Goal: Task Accomplishment & Management: Use online tool/utility

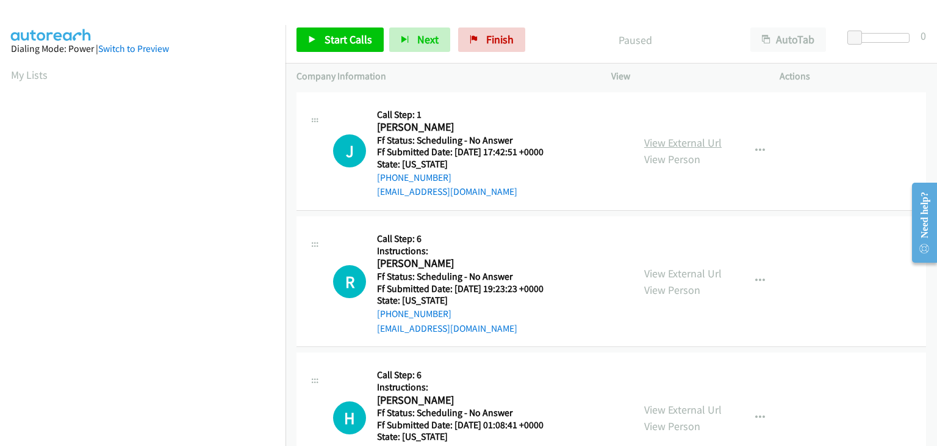
click at [679, 142] on link "View External Url" at bounding box center [683, 142] width 78 height 14
click at [337, 43] on span "Start Calls" at bounding box center [349, 39] width 48 height 14
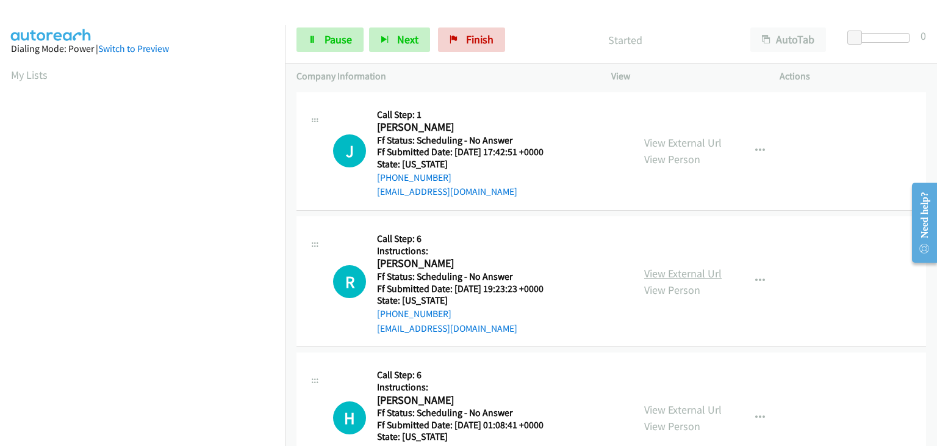
click at [660, 271] on link "View External Url" at bounding box center [683, 273] width 78 height 14
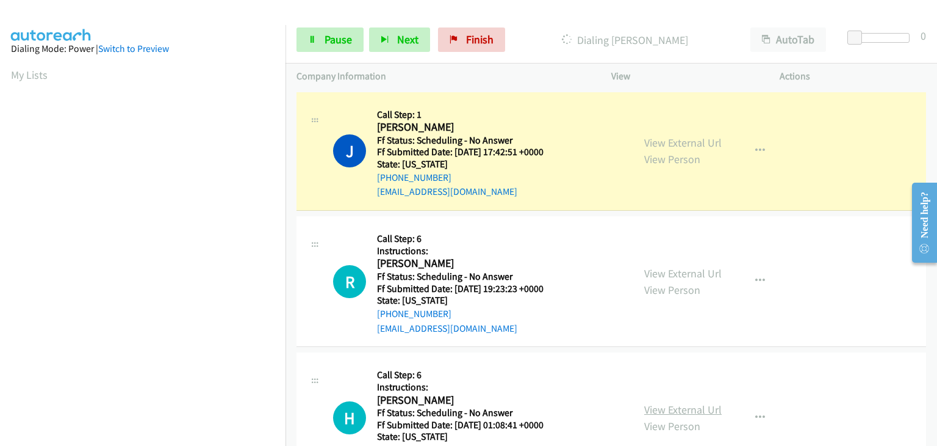
click at [698, 408] on link "View External Url" at bounding box center [683, 409] width 78 height 14
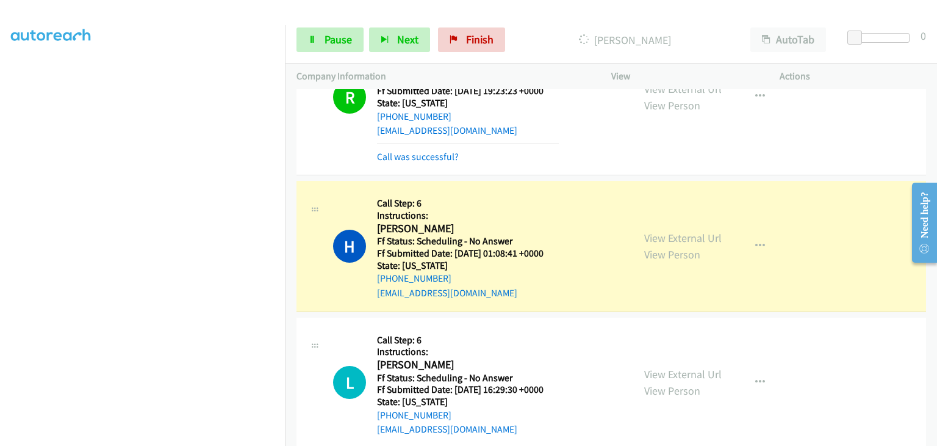
scroll to position [244, 0]
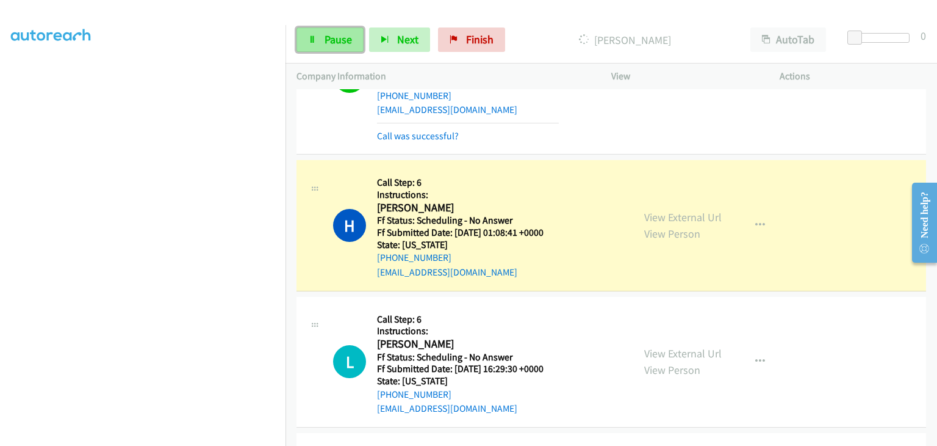
click at [345, 48] on link "Pause" at bounding box center [330, 39] width 67 height 24
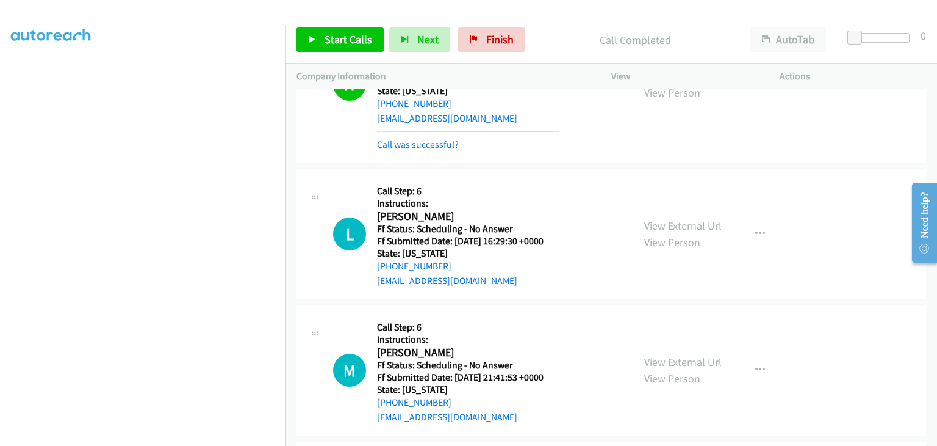
scroll to position [427, 0]
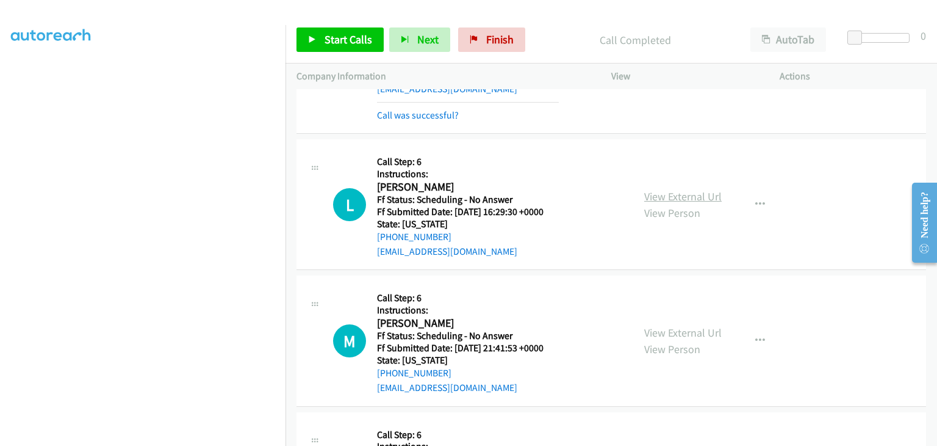
click at [687, 199] on link "View External Url" at bounding box center [683, 196] width 78 height 14
click at [698, 325] on link "View External Url" at bounding box center [683, 332] width 78 height 14
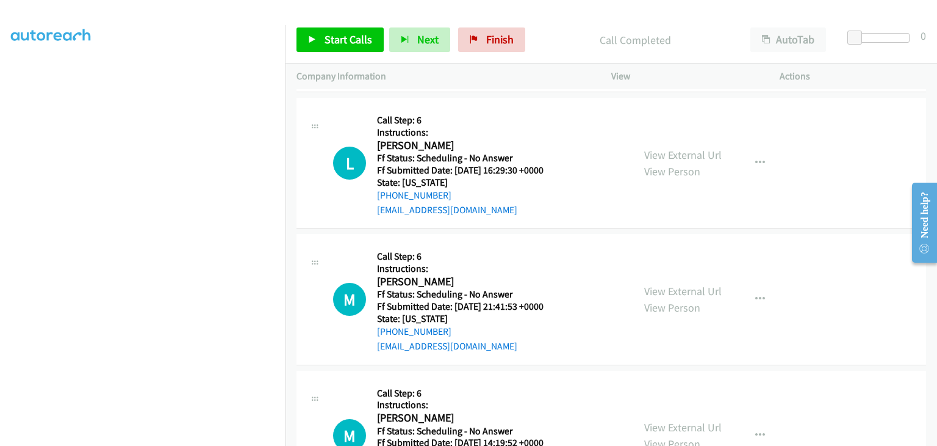
scroll to position [488, 0]
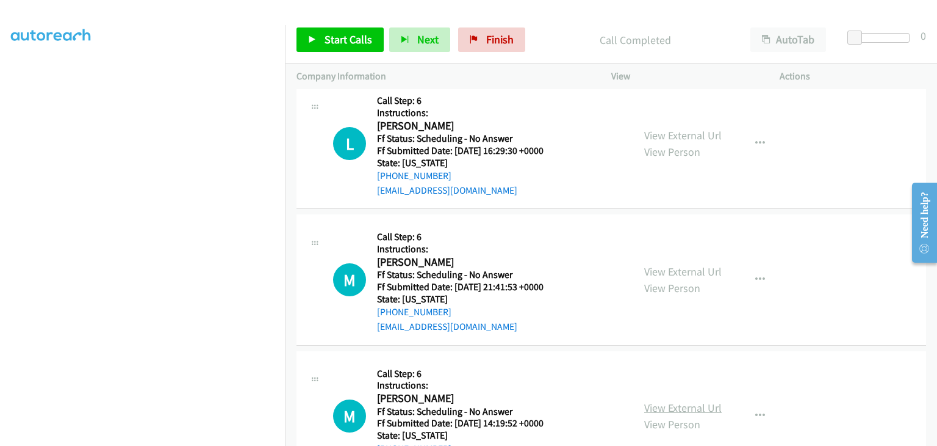
click at [695, 405] on link "View External Url" at bounding box center [683, 407] width 78 height 14
drag, startPoint x: 338, startPoint y: 43, endPoint x: 380, endPoint y: 45, distance: 42.1
click at [338, 43] on span "Start Calls" at bounding box center [349, 39] width 48 height 14
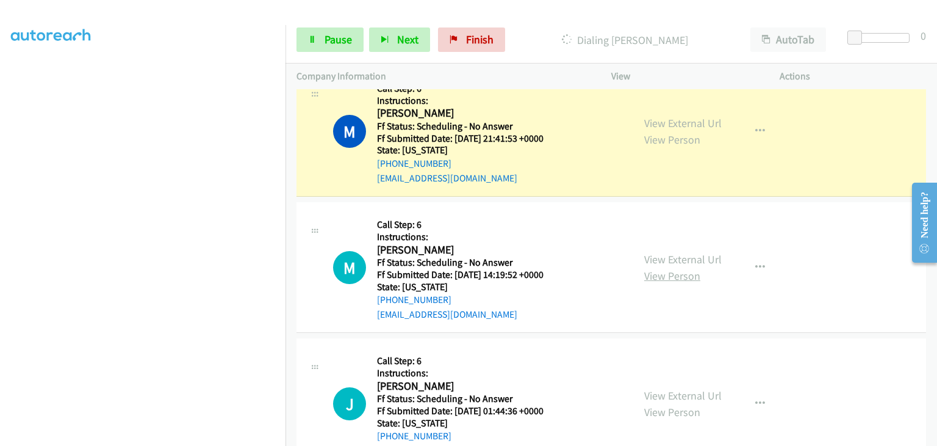
scroll to position [671, 0]
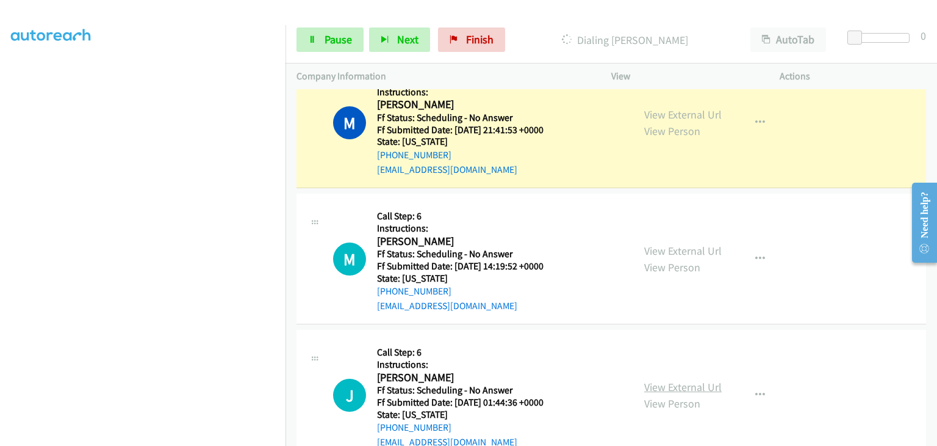
click at [663, 388] on link "View External Url" at bounding box center [683, 387] width 78 height 14
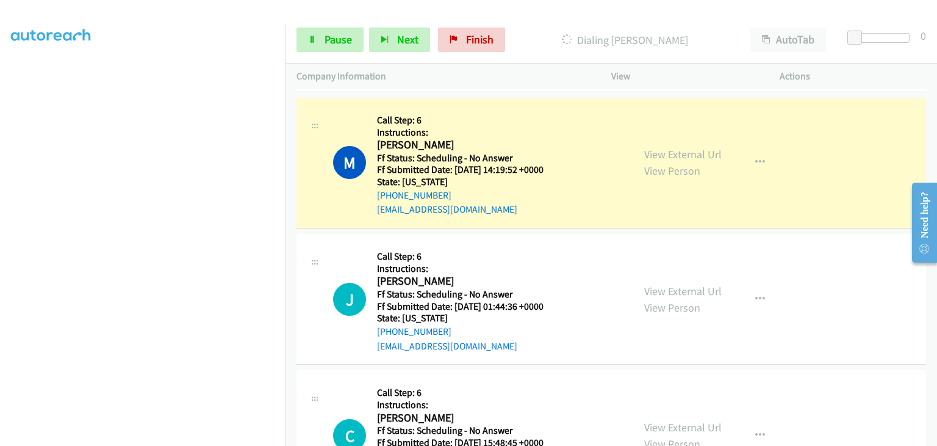
scroll to position [854, 0]
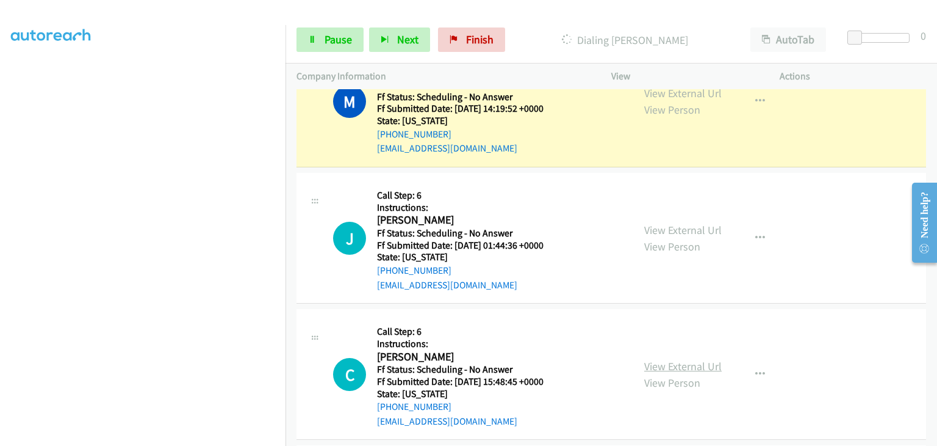
click at [671, 359] on link "View External Url" at bounding box center [683, 366] width 78 height 14
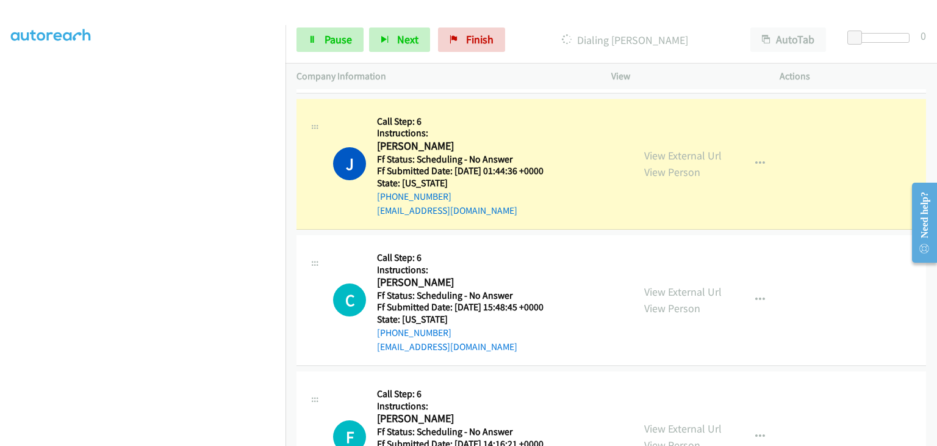
scroll to position [976, 0]
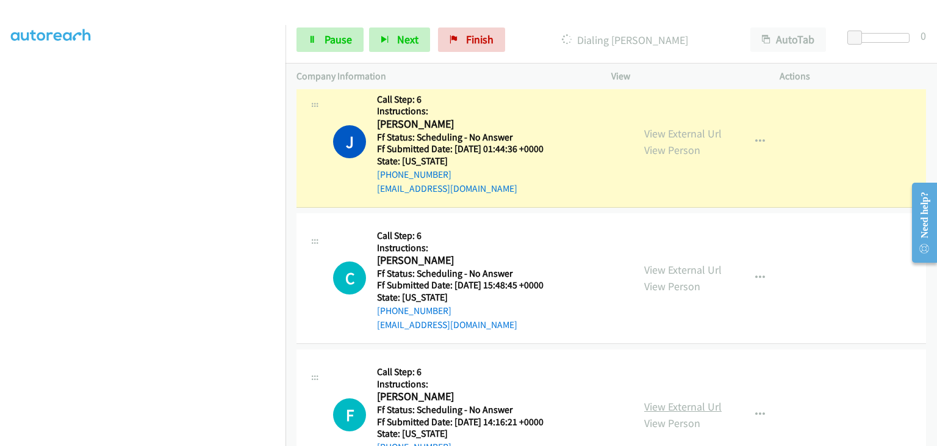
click at [663, 399] on link "View External Url" at bounding box center [683, 406] width 78 height 14
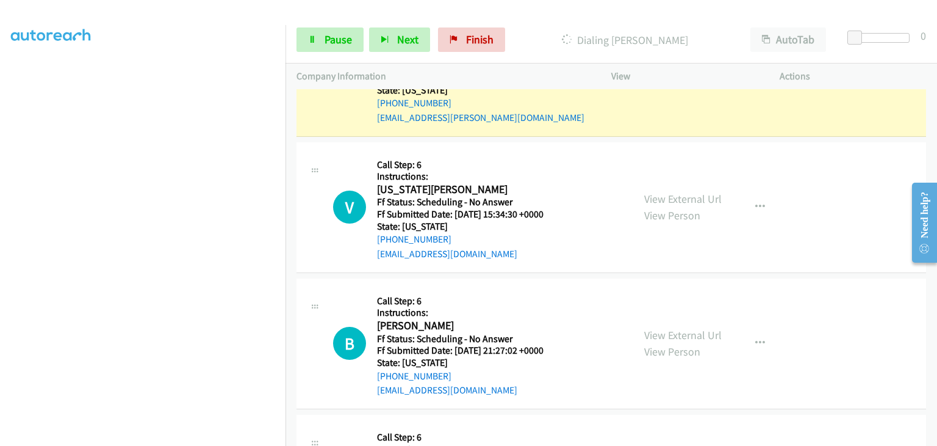
scroll to position [1404, 0]
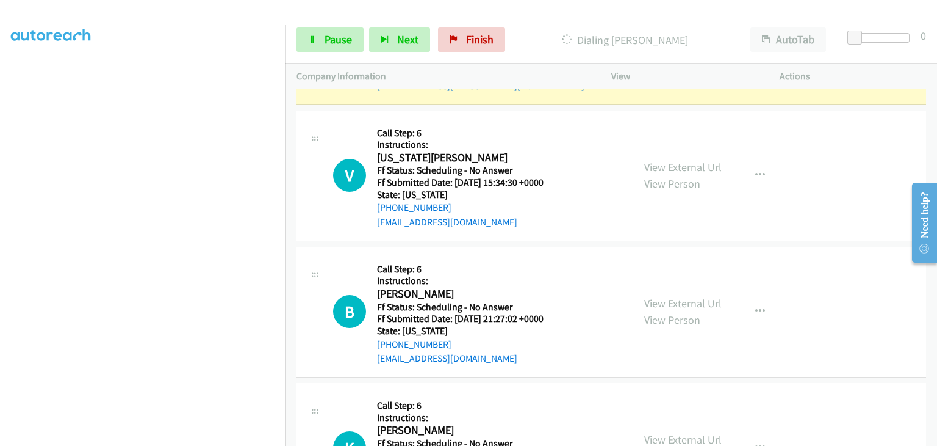
click at [665, 167] on link "View External Url" at bounding box center [683, 167] width 78 height 14
click at [325, 33] on span "Pause" at bounding box center [338, 39] width 27 height 14
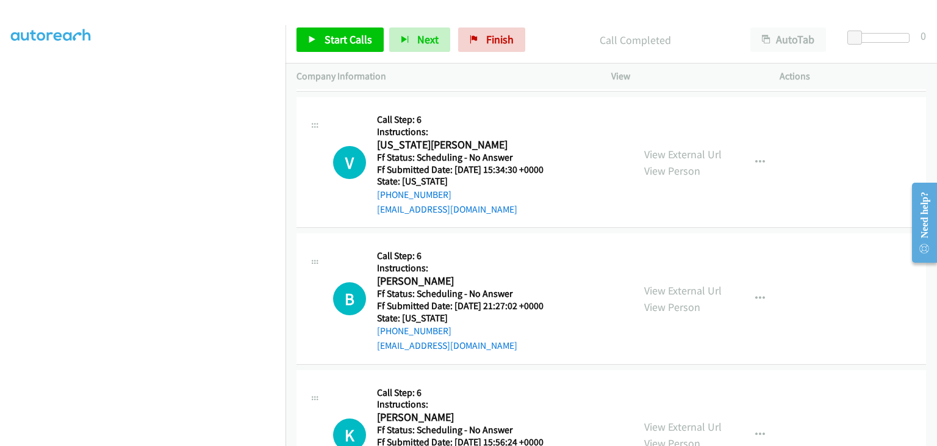
scroll to position [1465, 0]
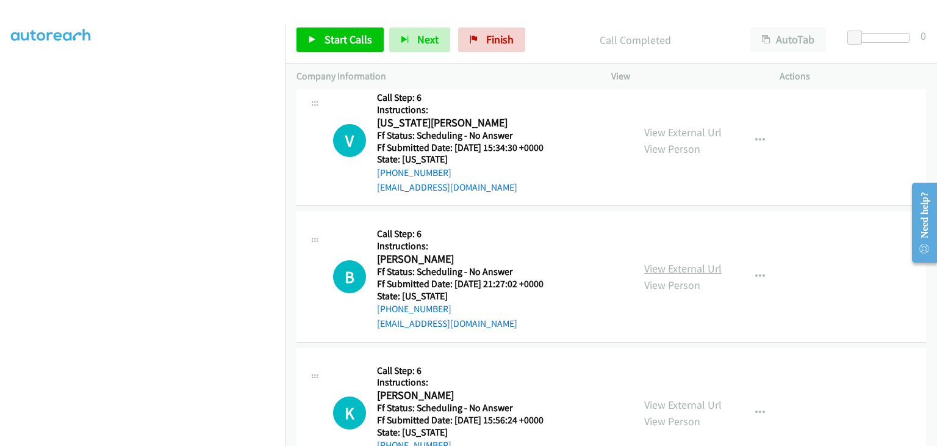
click at [687, 267] on link "View External Url" at bounding box center [683, 268] width 78 height 14
click at [696, 402] on link "View External Url" at bounding box center [683, 404] width 78 height 14
click at [334, 44] on span "Start Calls" at bounding box center [349, 39] width 48 height 14
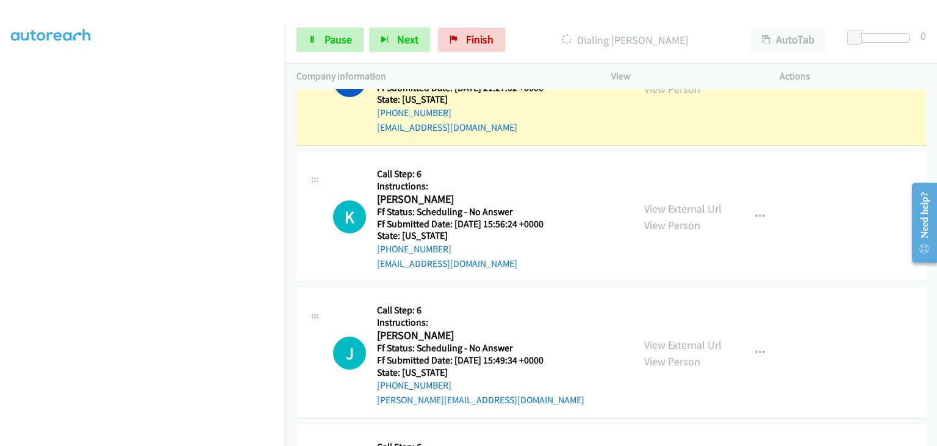
scroll to position [1709, 0]
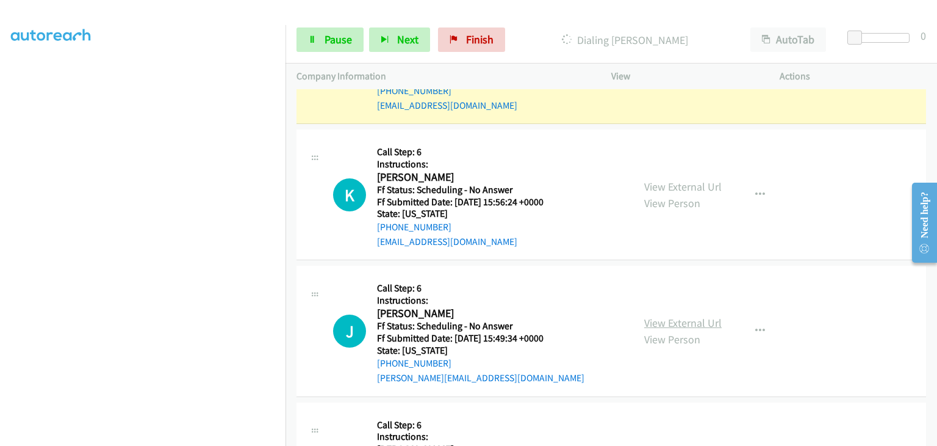
click at [680, 316] on link "View External Url" at bounding box center [683, 323] width 78 height 14
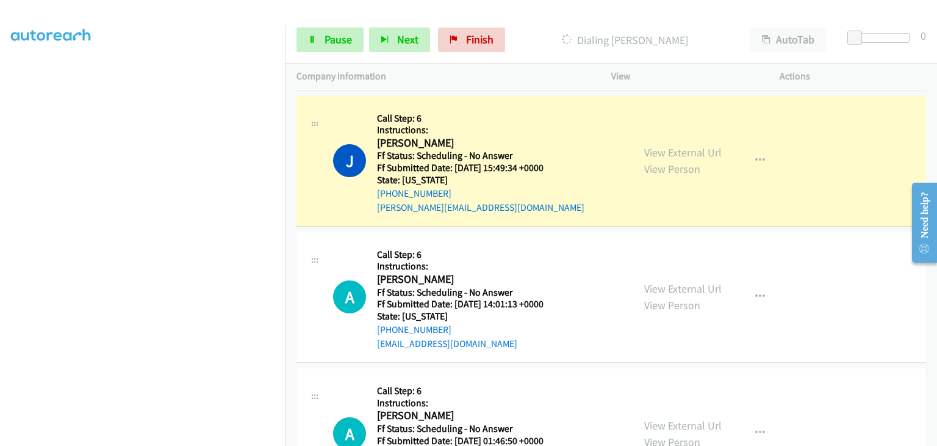
scroll to position [1953, 0]
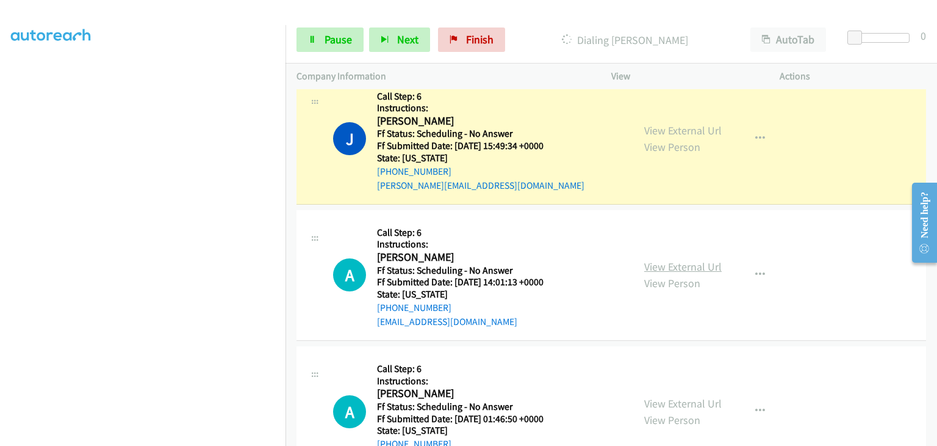
click at [665, 259] on link "View External Url" at bounding box center [683, 266] width 78 height 14
click at [701, 401] on link "View External Url" at bounding box center [683, 403] width 78 height 14
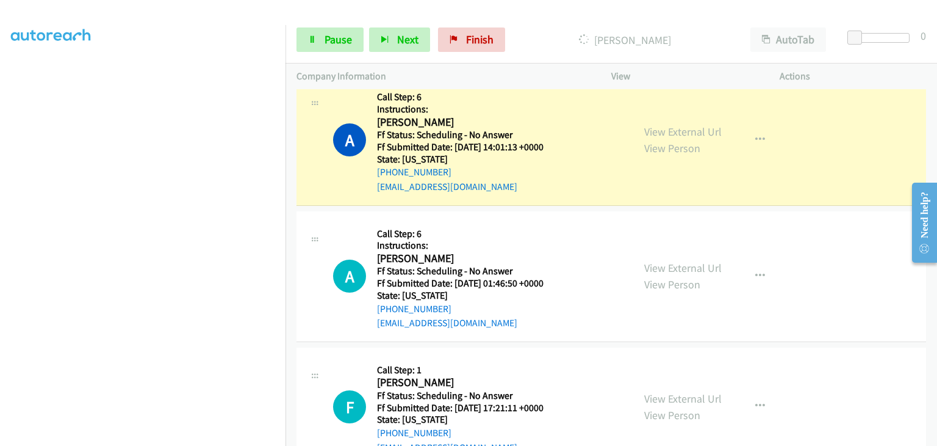
scroll to position [2136, 0]
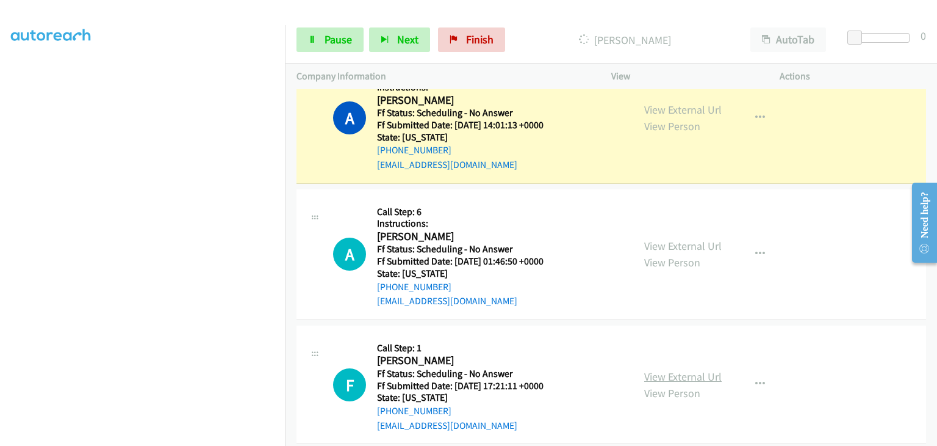
click at [670, 369] on link "View External Url" at bounding box center [683, 376] width 78 height 14
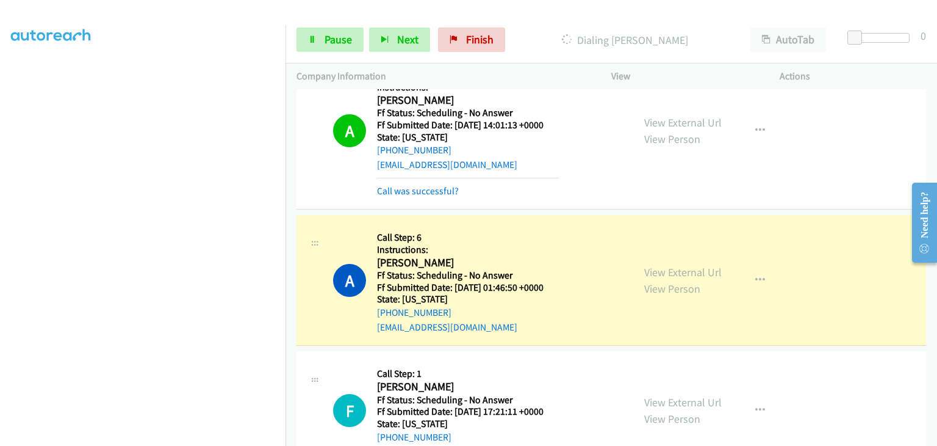
scroll to position [239, 0]
click at [340, 43] on span "Pause" at bounding box center [338, 39] width 27 height 14
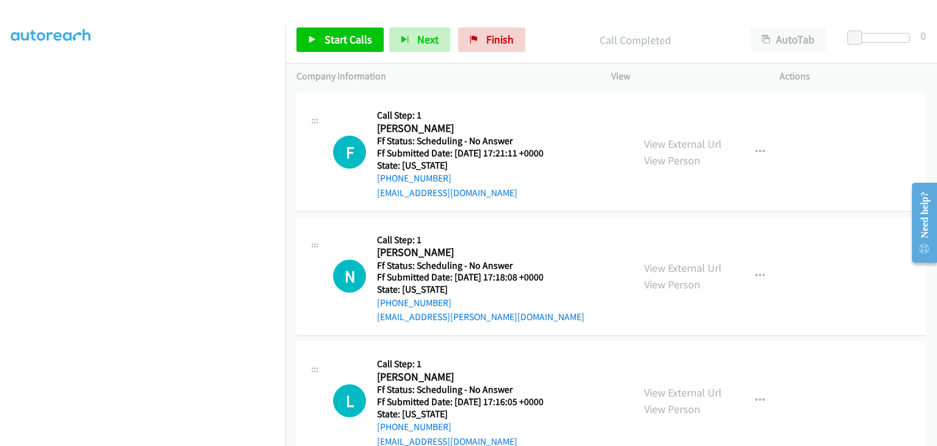
scroll to position [2441, 0]
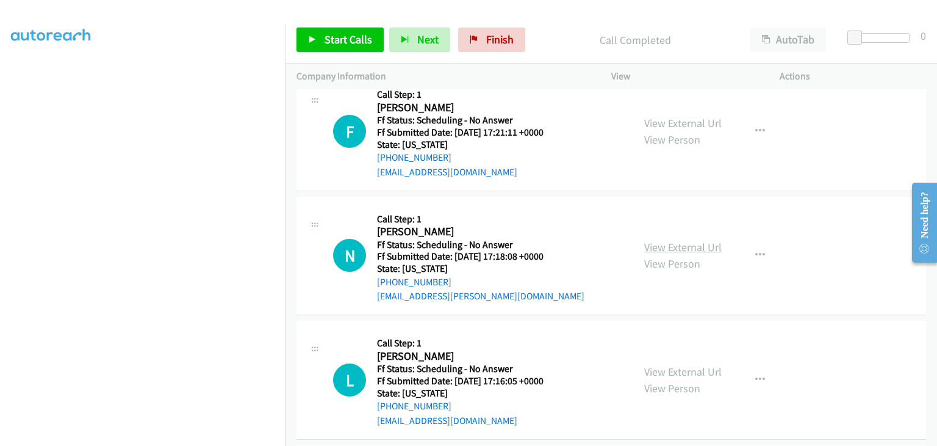
click at [684, 240] on link "View External Url" at bounding box center [683, 247] width 78 height 14
click at [671, 364] on link "View External Url" at bounding box center [683, 371] width 78 height 14
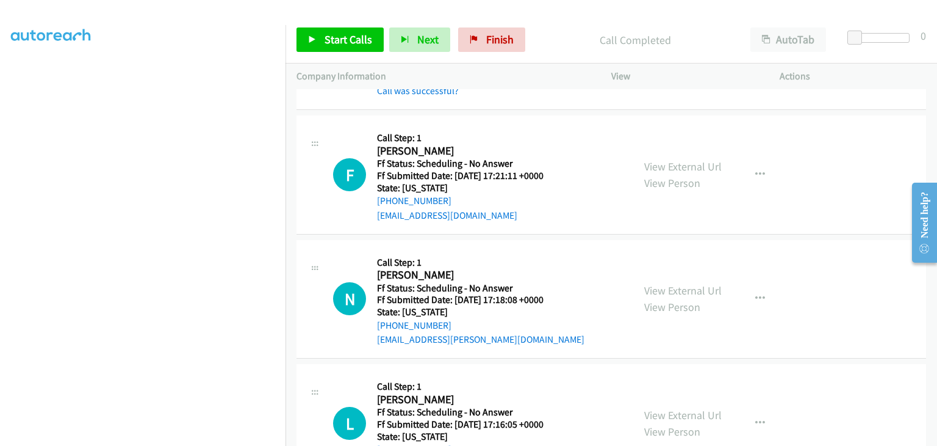
scroll to position [2380, 0]
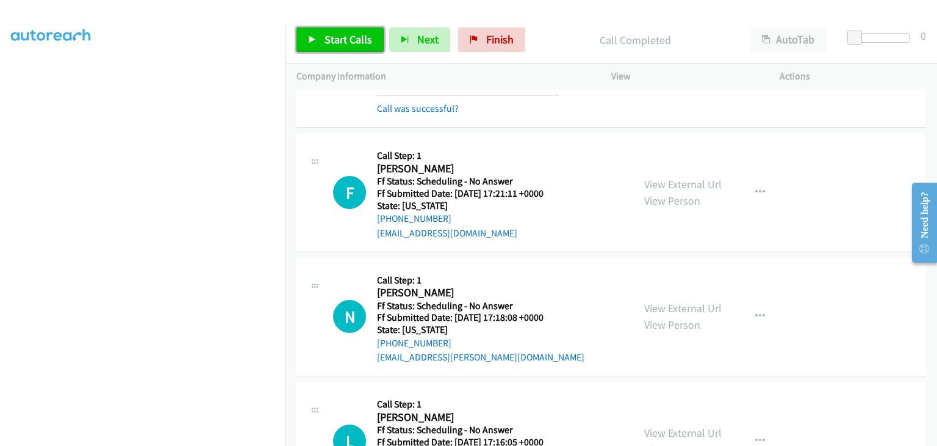
drag, startPoint x: 356, startPoint y: 38, endPoint x: 369, endPoint y: 37, distance: 13.5
click at [356, 38] on span "Start Calls" at bounding box center [349, 39] width 48 height 14
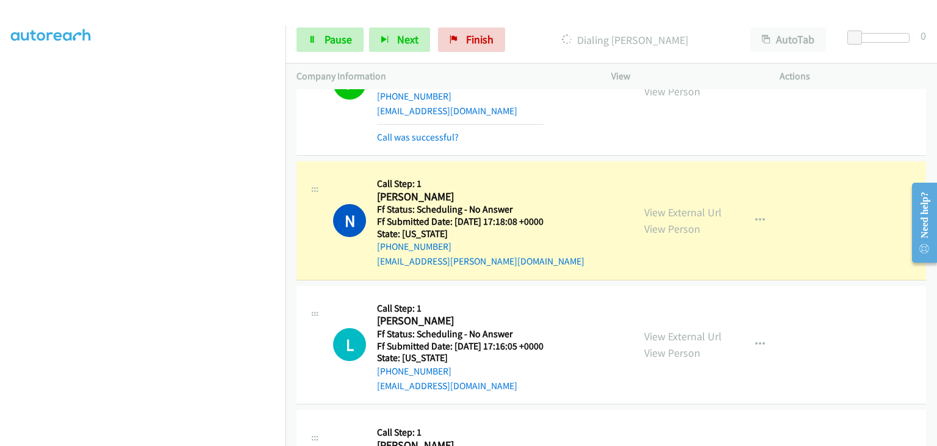
scroll to position [2563, 0]
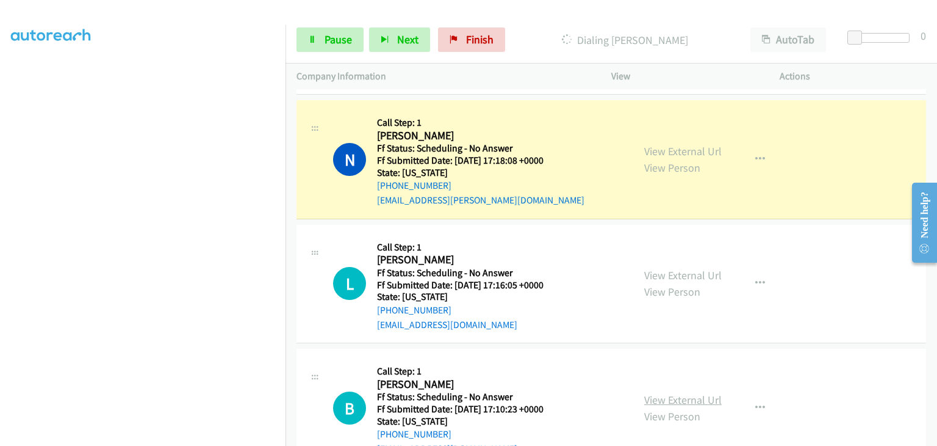
click at [673, 394] on link "View External Url" at bounding box center [683, 399] width 78 height 14
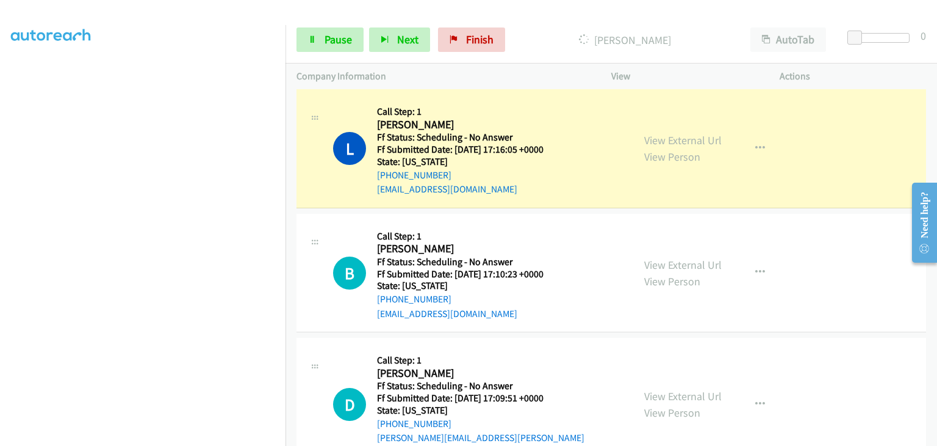
scroll to position [2746, 0]
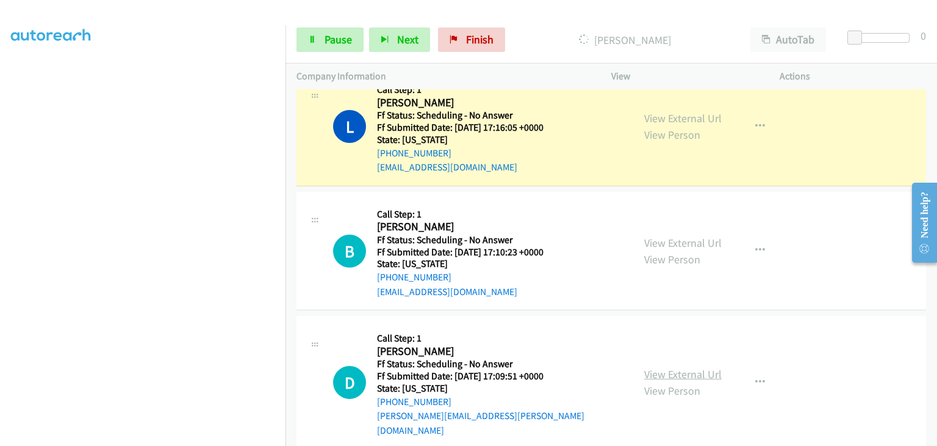
click at [674, 367] on link "View External Url" at bounding box center [683, 374] width 78 height 14
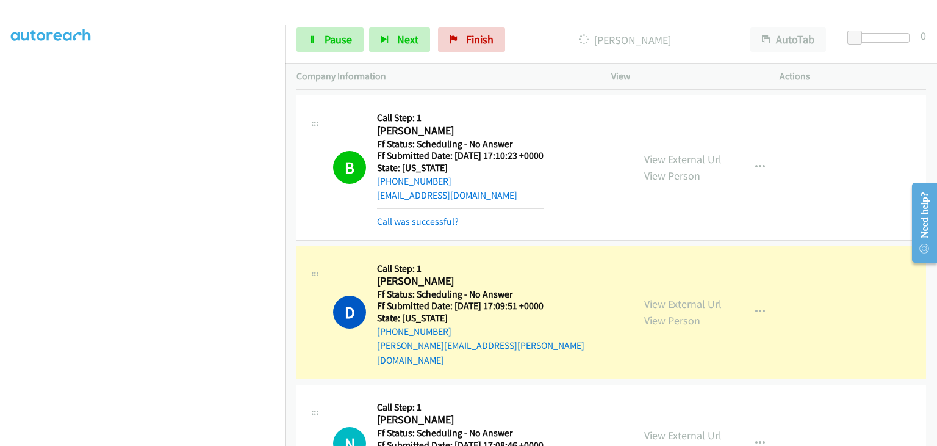
scroll to position [239, 0]
click at [322, 42] on link "Pause" at bounding box center [330, 39] width 67 height 24
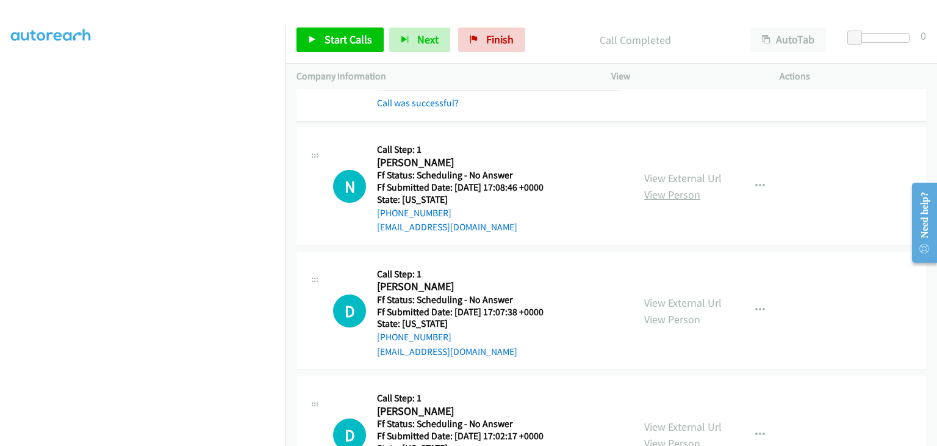
scroll to position [3174, 0]
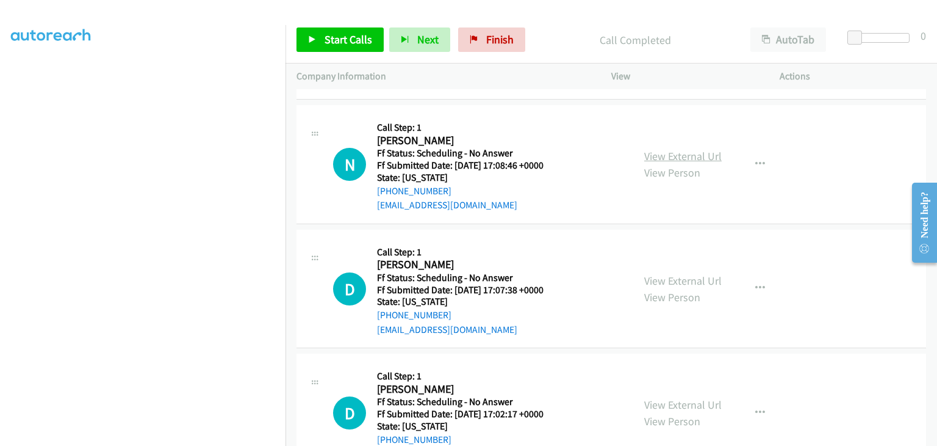
click at [679, 149] on link "View External Url" at bounding box center [683, 156] width 78 height 14
click at [359, 32] on span "Start Calls" at bounding box center [349, 39] width 48 height 14
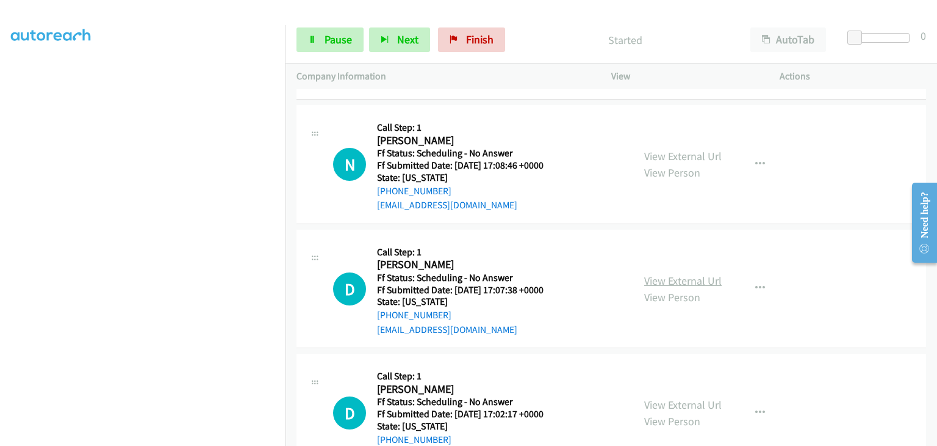
click at [664, 273] on link "View External Url" at bounding box center [683, 280] width 78 height 14
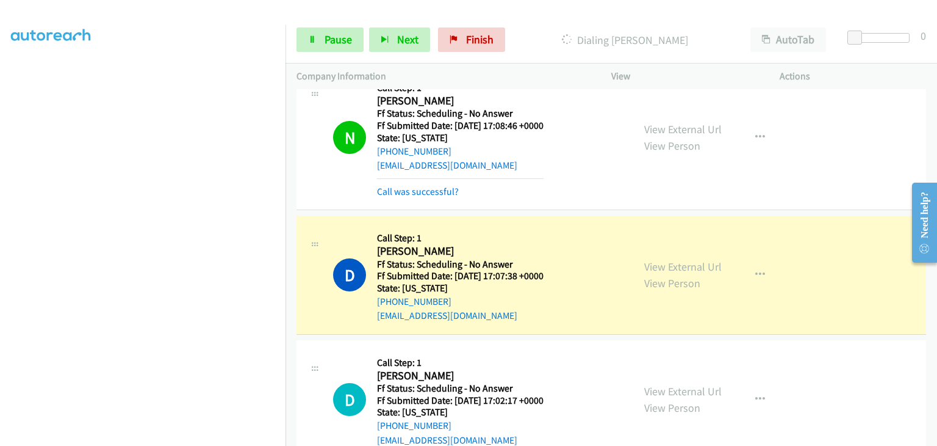
scroll to position [3235, 0]
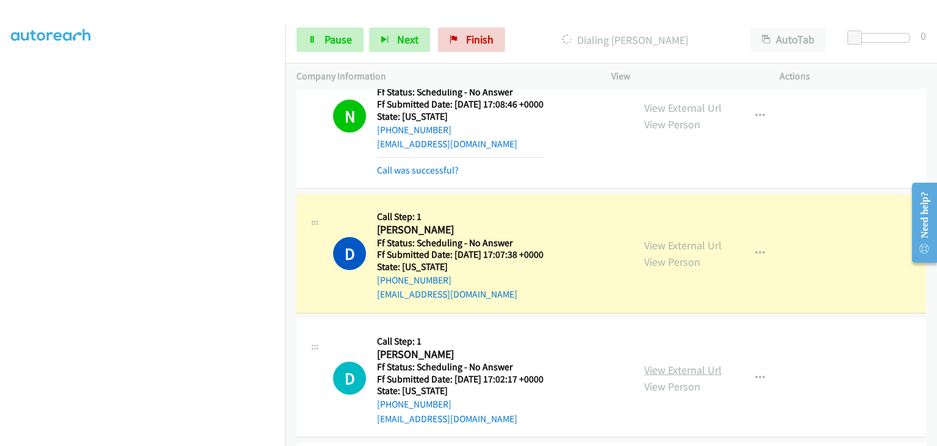
click at [687, 363] on link "View External Url" at bounding box center [683, 370] width 78 height 14
click at [342, 45] on span "Pause" at bounding box center [338, 39] width 27 height 14
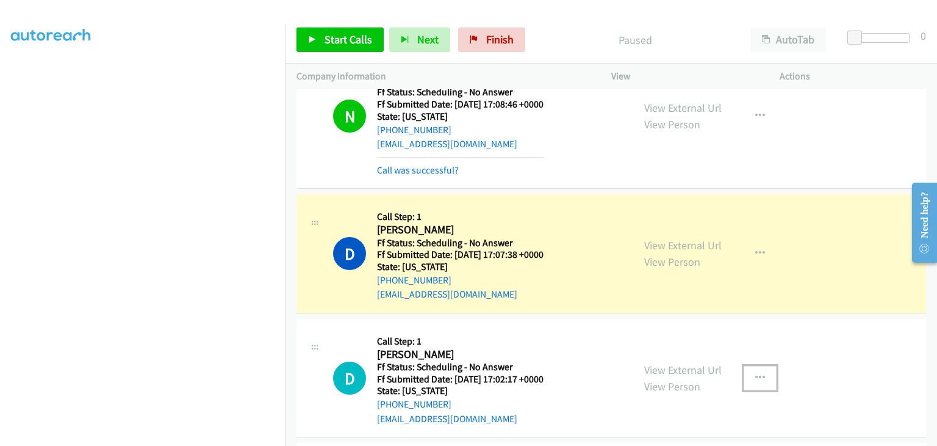
click at [762, 366] on button "button" at bounding box center [760, 378] width 33 height 24
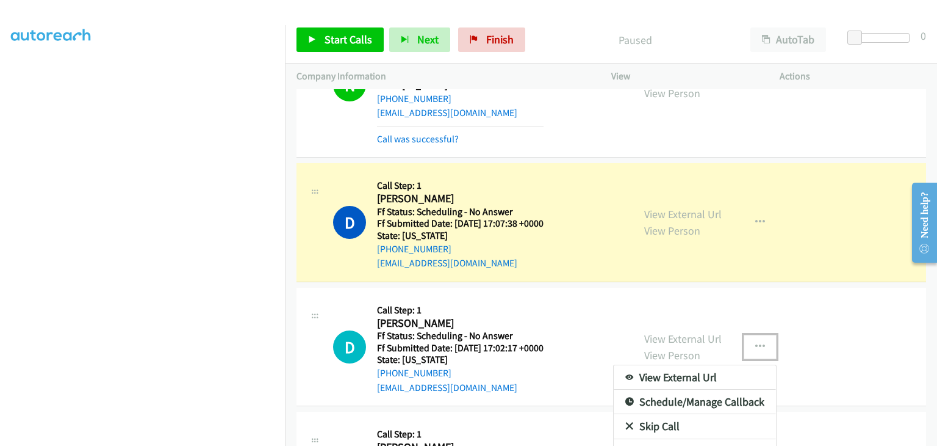
scroll to position [3296, 0]
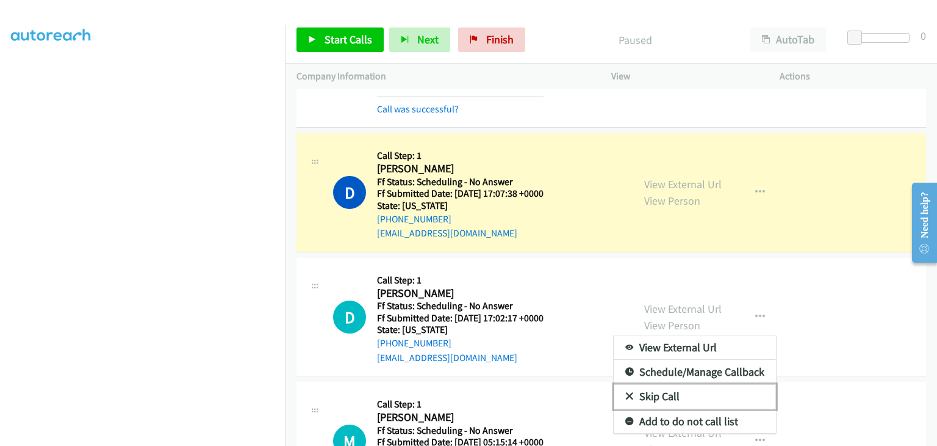
click at [668, 385] on link "Skip Call" at bounding box center [695, 396] width 162 height 24
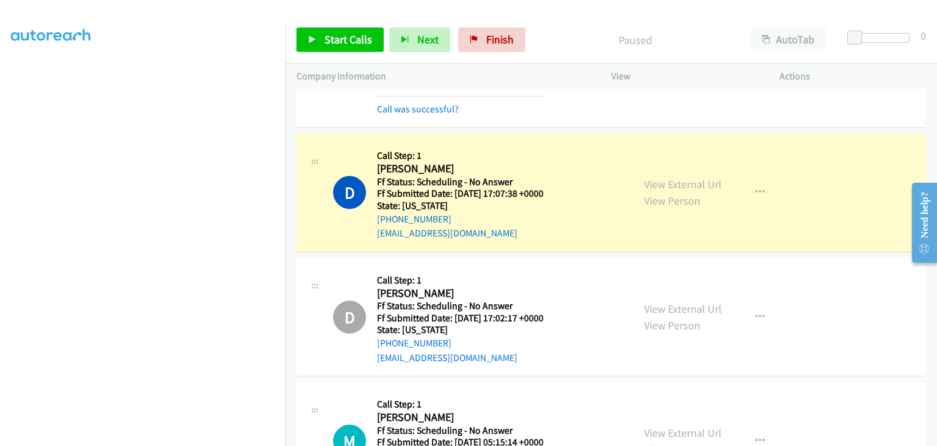
scroll to position [239, 0]
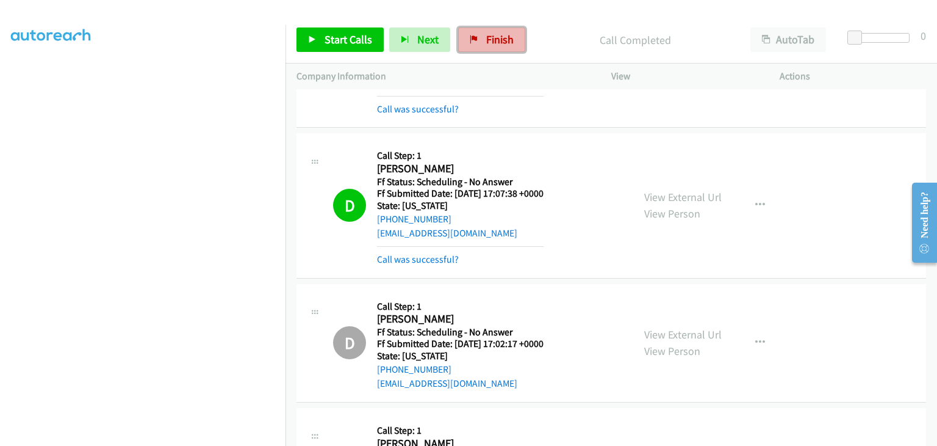
click at [472, 42] on icon at bounding box center [474, 40] width 9 height 9
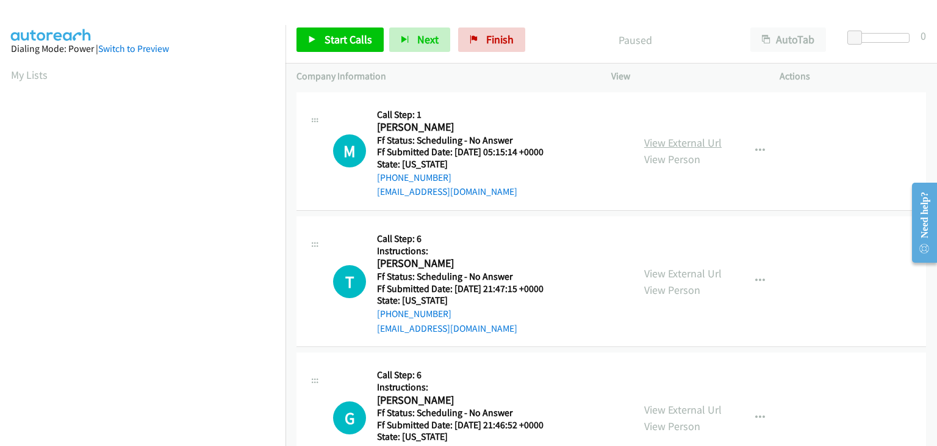
click at [668, 140] on link "View External Url" at bounding box center [683, 142] width 78 height 14
click at [718, 146] on div "View External Url View Person View External Url Email Schedule/Manage Callback …" at bounding box center [722, 151] width 179 height 96
click at [675, 148] on link "View External Url" at bounding box center [683, 142] width 78 height 14
click at [330, 43] on span "Start Calls" at bounding box center [349, 39] width 48 height 14
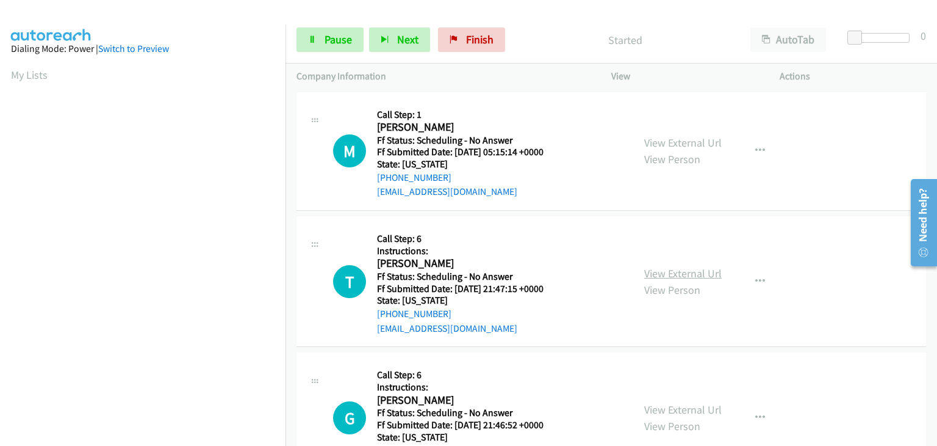
click at [671, 269] on link "View External Url" at bounding box center [683, 273] width 78 height 14
click at [679, 403] on link "View External Url" at bounding box center [683, 409] width 78 height 14
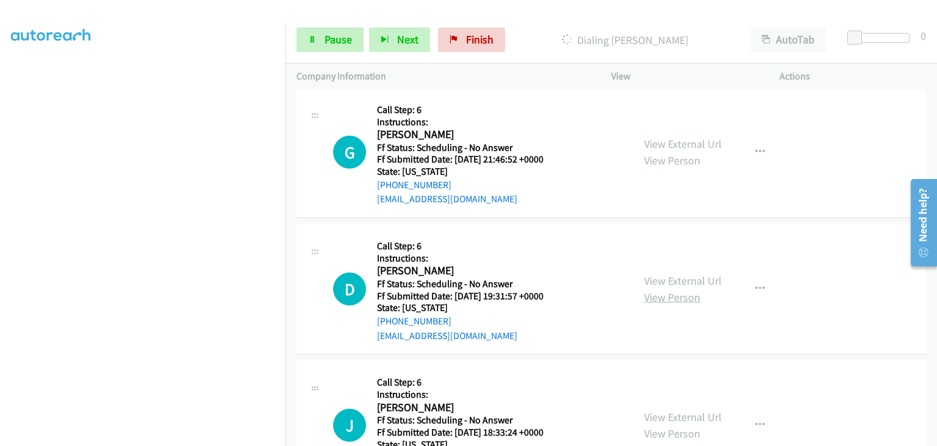
scroll to position [305, 0]
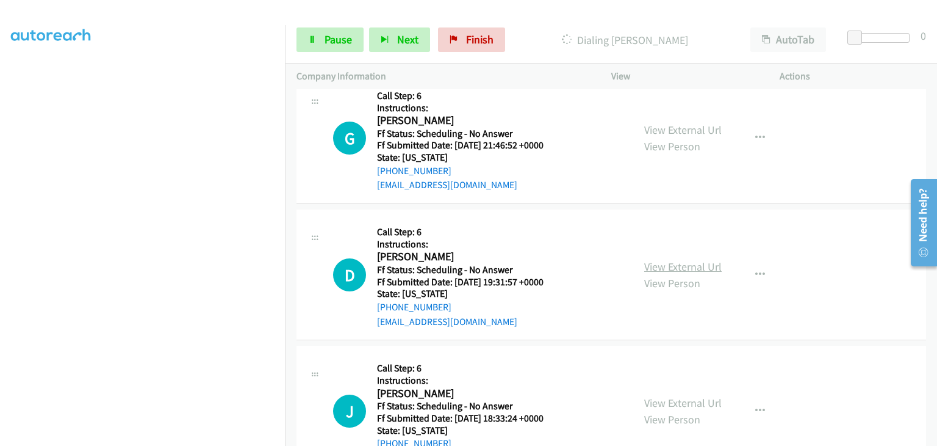
click at [685, 265] on link "View External Url" at bounding box center [683, 266] width 78 height 14
click at [693, 400] on link "View External Url" at bounding box center [683, 402] width 78 height 14
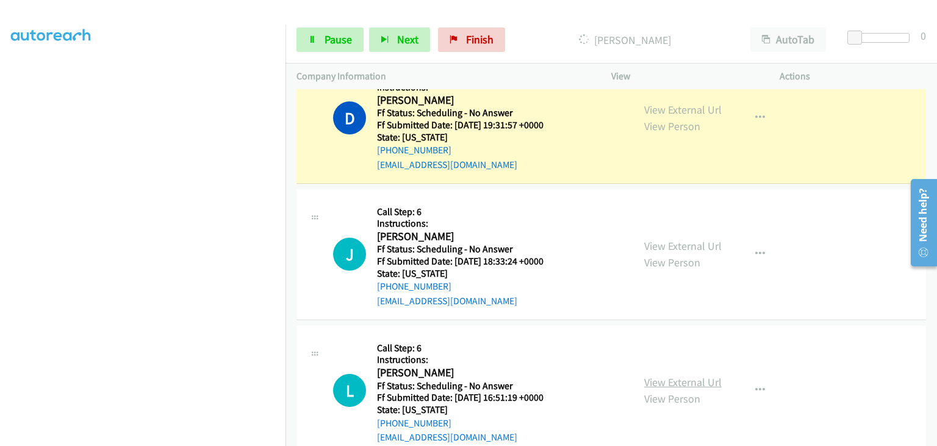
click at [656, 377] on link "View External Url" at bounding box center [683, 382] width 78 height 14
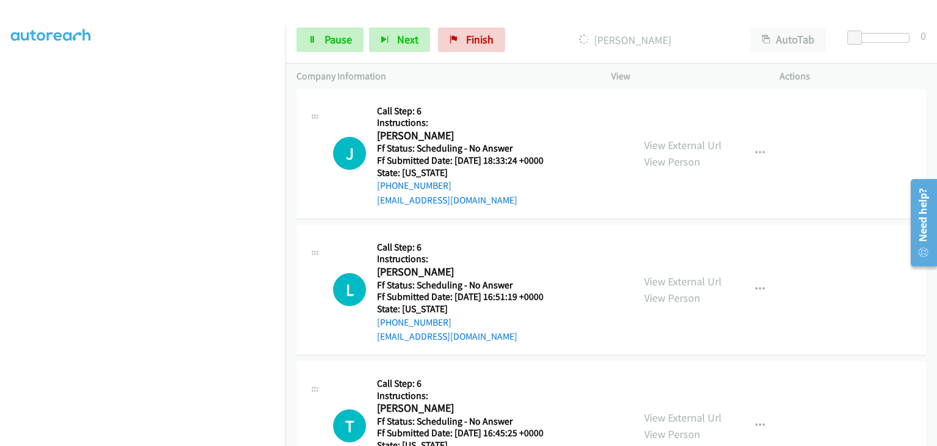
scroll to position [662, 0]
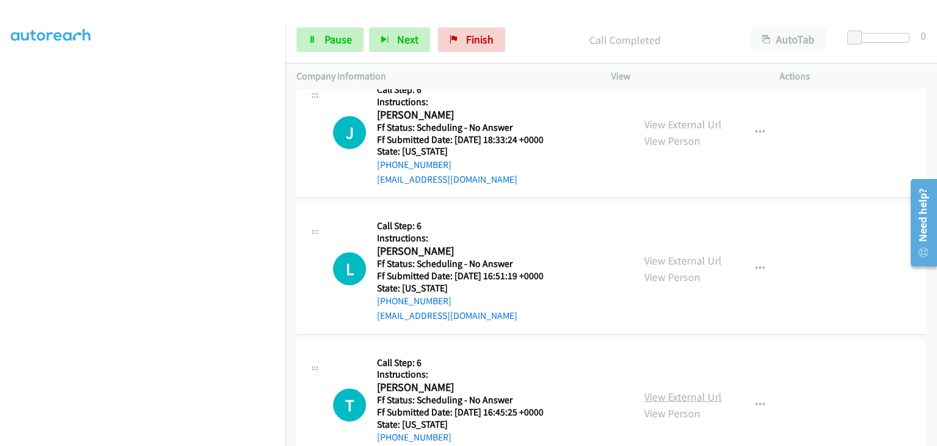
click at [674, 389] on link "View External Url" at bounding box center [683, 396] width 78 height 14
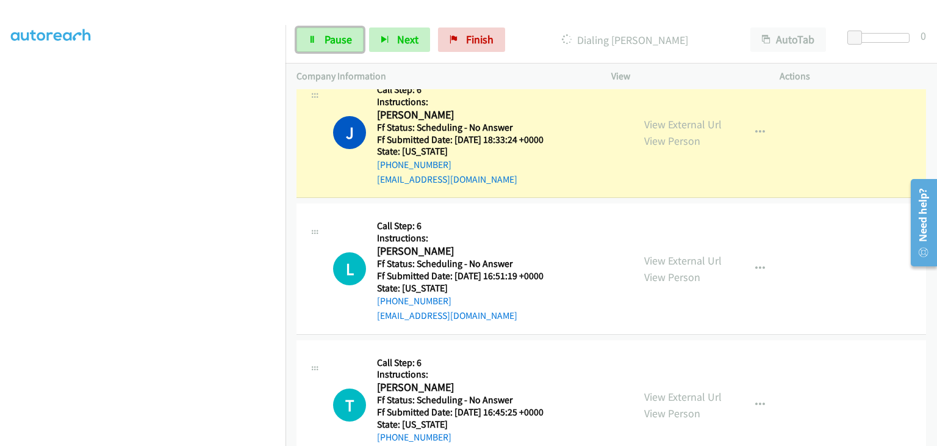
drag, startPoint x: 352, startPoint y: 44, endPoint x: 271, endPoint y: 110, distance: 104.1
click at [352, 44] on link "Pause" at bounding box center [330, 39] width 67 height 24
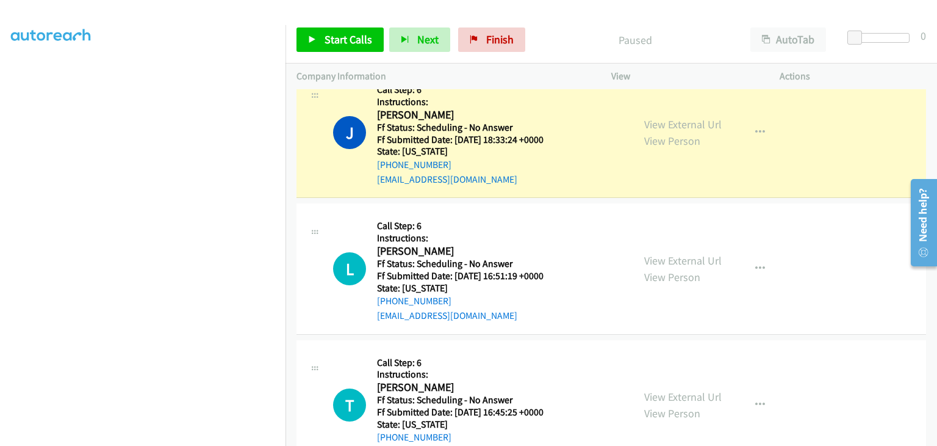
scroll to position [239, 0]
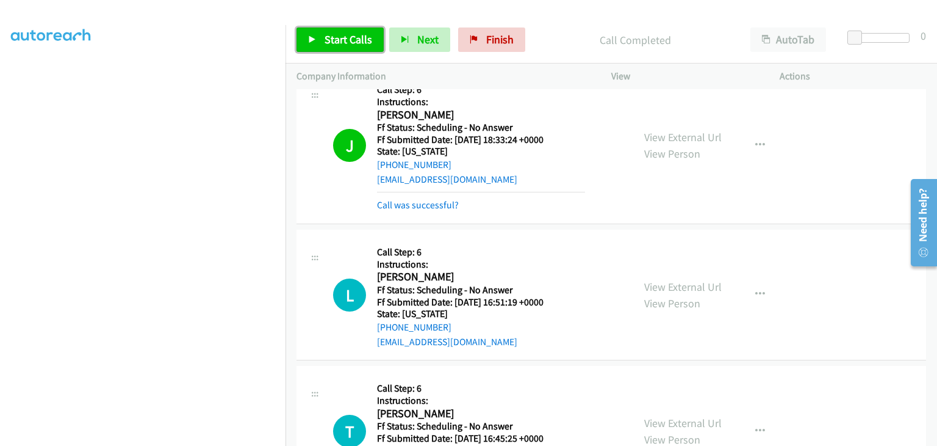
click at [365, 43] on span "Start Calls" at bounding box center [349, 39] width 48 height 14
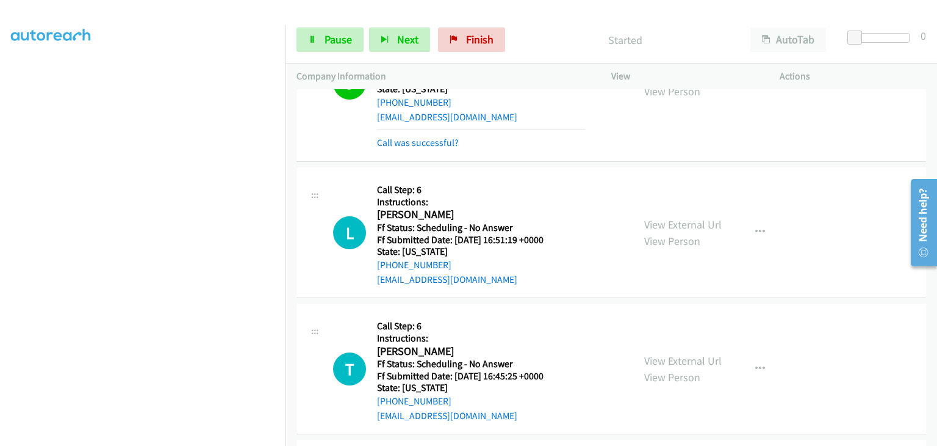
scroll to position [784, 0]
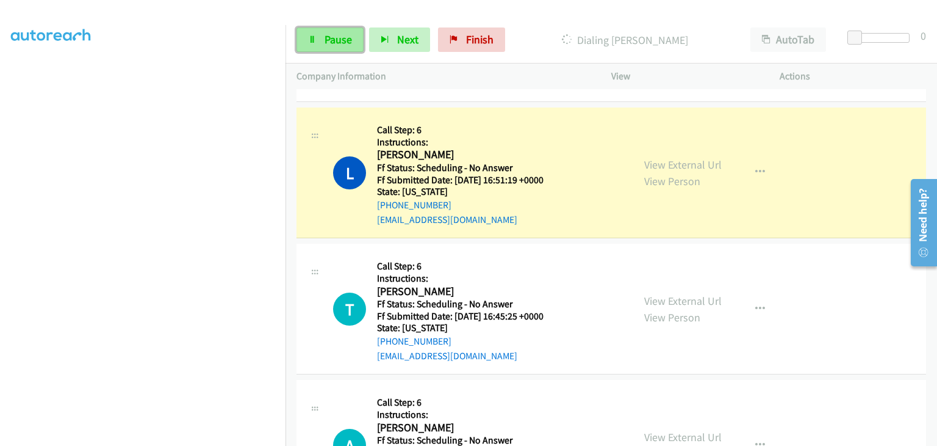
click at [330, 45] on span "Pause" at bounding box center [338, 39] width 27 height 14
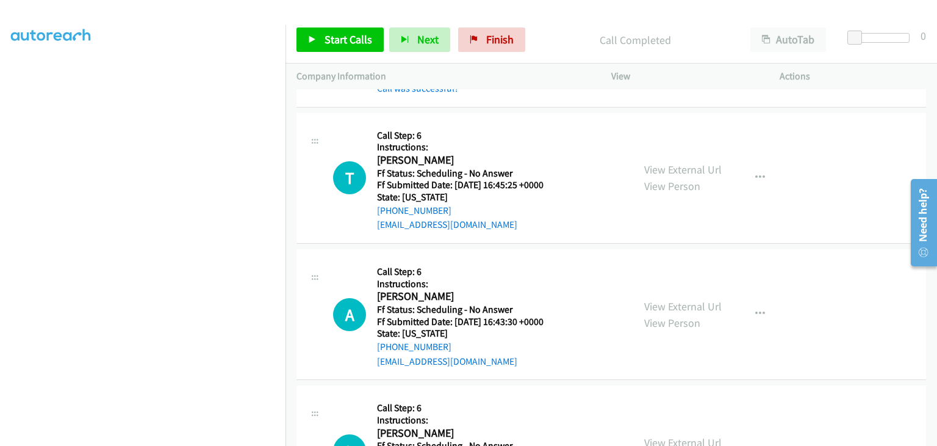
scroll to position [967, 0]
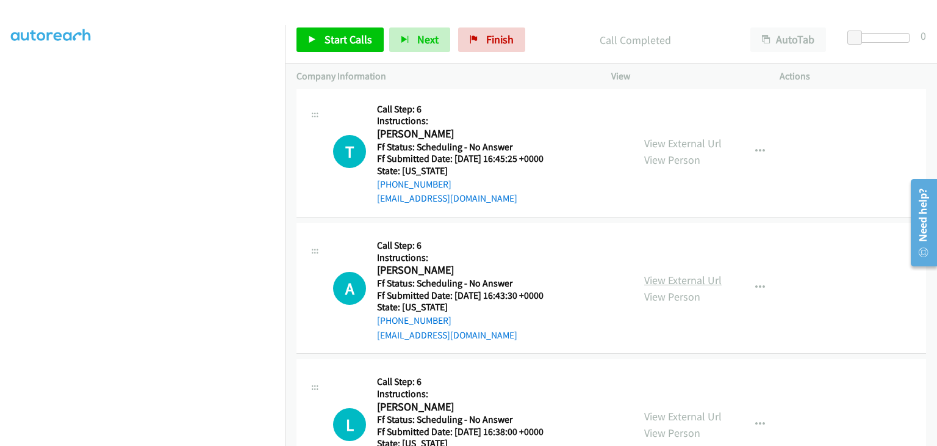
click at [679, 276] on link "View External Url" at bounding box center [683, 280] width 78 height 14
click at [685, 413] on link "View External Url" at bounding box center [683, 416] width 78 height 14
drag, startPoint x: 342, startPoint y: 35, endPoint x: 478, endPoint y: 56, distance: 137.8
click at [342, 35] on span "Start Calls" at bounding box center [349, 39] width 48 height 14
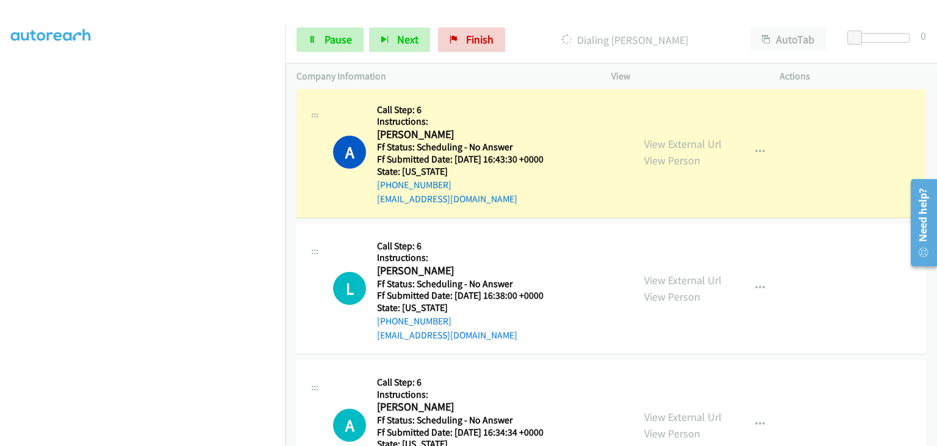
scroll to position [1150, 0]
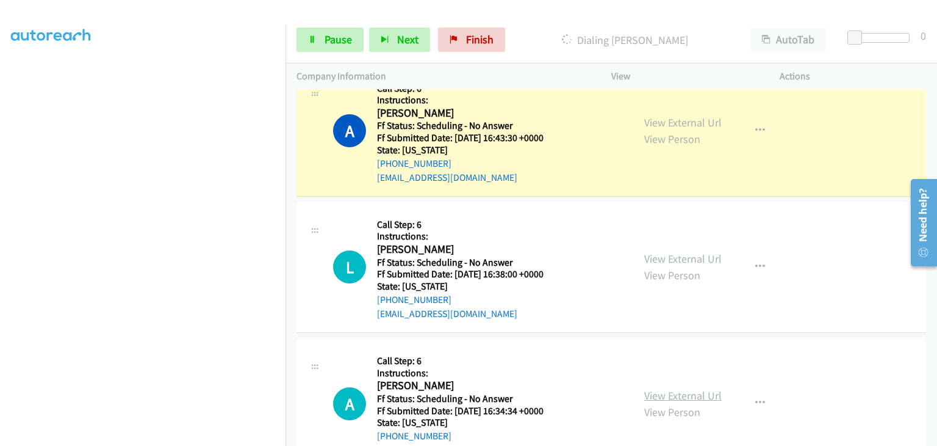
click at [684, 392] on link "View External Url" at bounding box center [683, 395] width 78 height 14
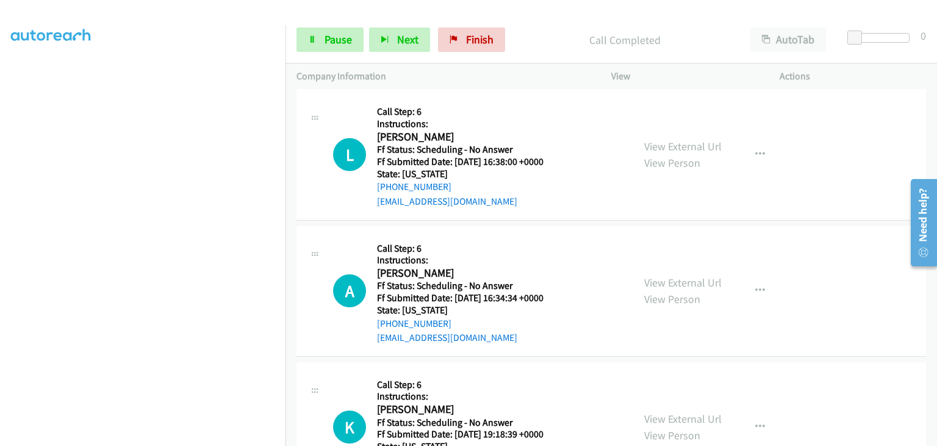
scroll to position [1333, 0]
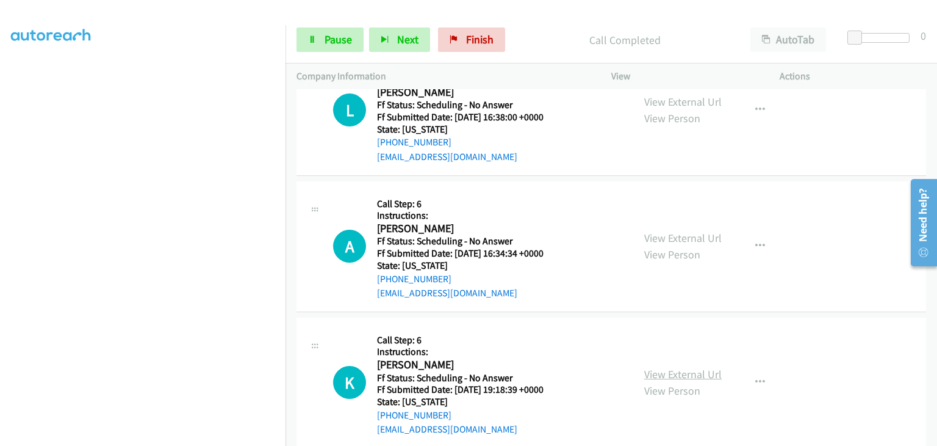
click at [673, 373] on link "View External Url" at bounding box center [683, 374] width 78 height 14
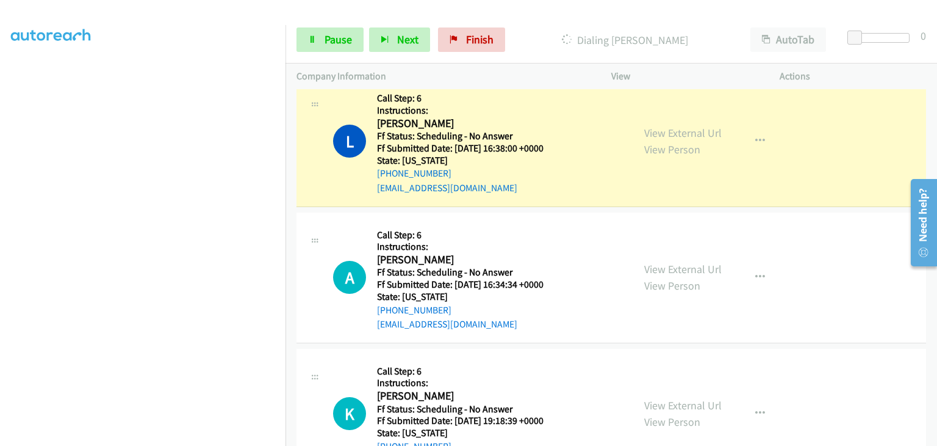
scroll to position [1272, 0]
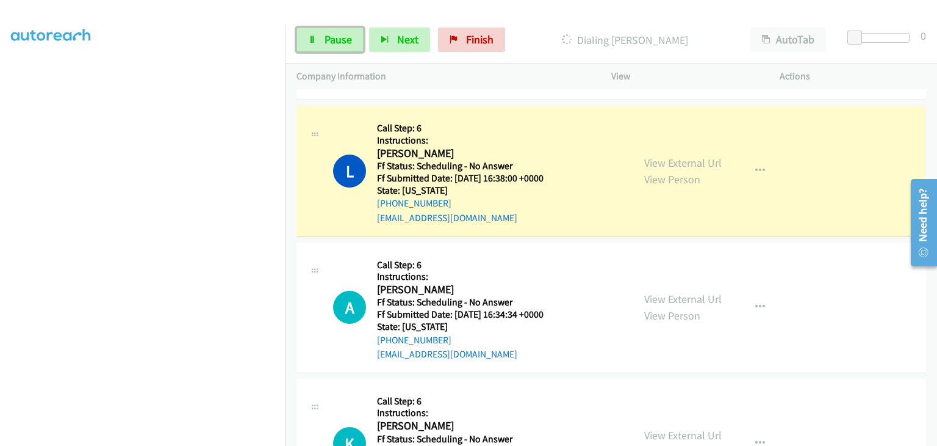
drag, startPoint x: 328, startPoint y: 45, endPoint x: 391, endPoint y: 52, distance: 62.7
click at [328, 45] on span "Pause" at bounding box center [338, 39] width 27 height 14
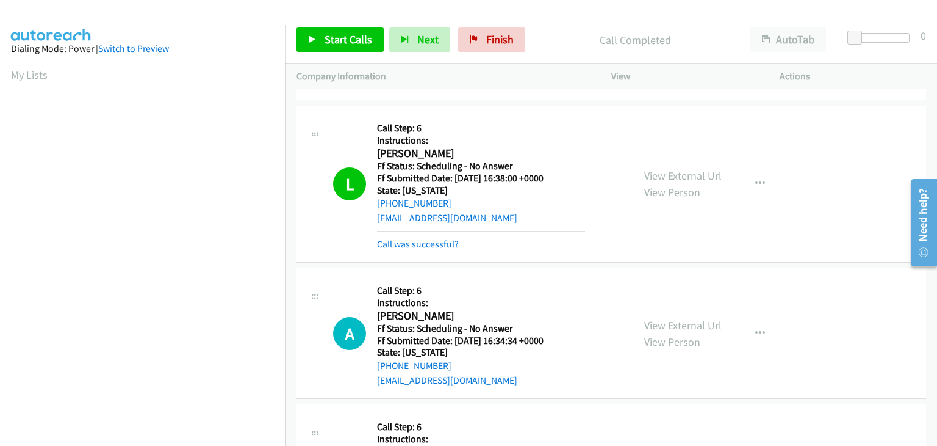
scroll to position [239, 0]
click at [444, 242] on link "Call was successful?" at bounding box center [418, 244] width 82 height 12
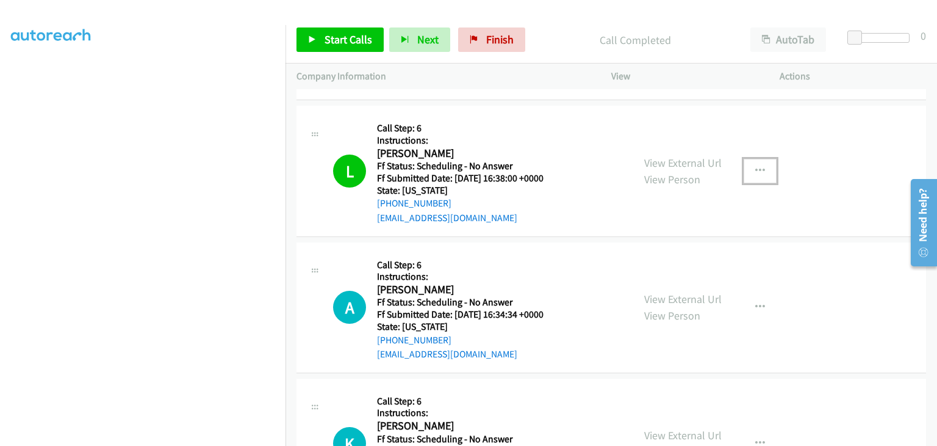
click at [756, 168] on icon "button" at bounding box center [761, 171] width 10 height 10
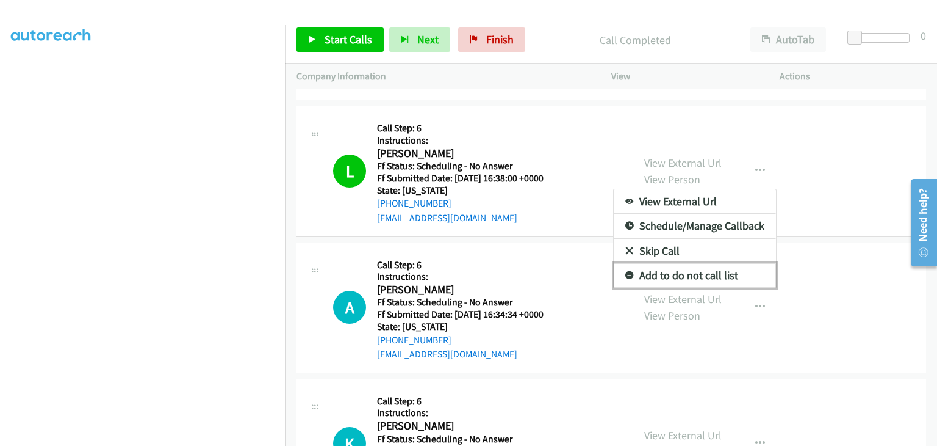
click at [700, 267] on link "Add to do not call list" at bounding box center [695, 275] width 162 height 24
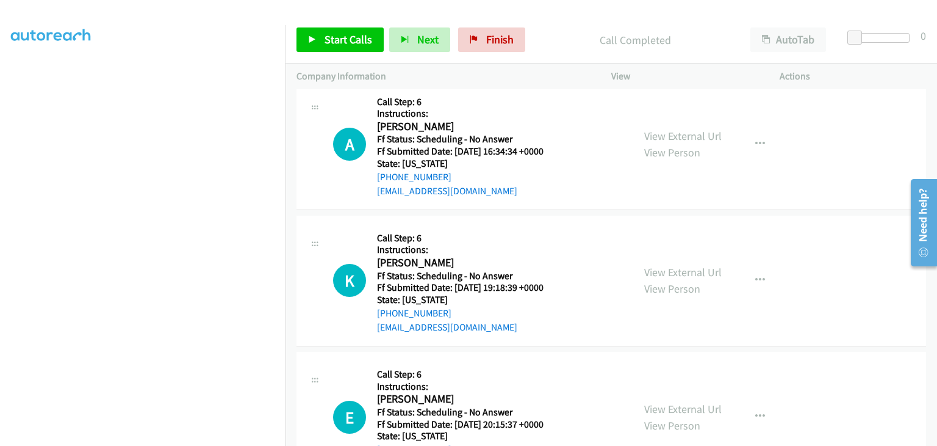
scroll to position [1455, 0]
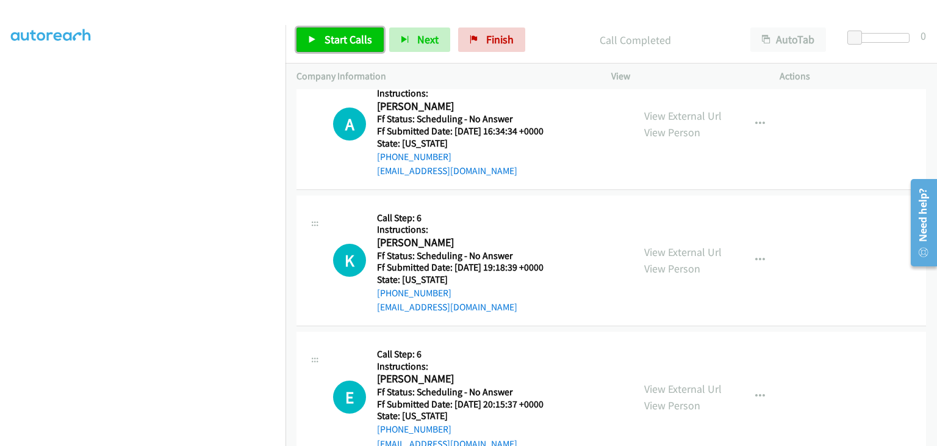
click at [339, 43] on span "Start Calls" at bounding box center [349, 39] width 48 height 14
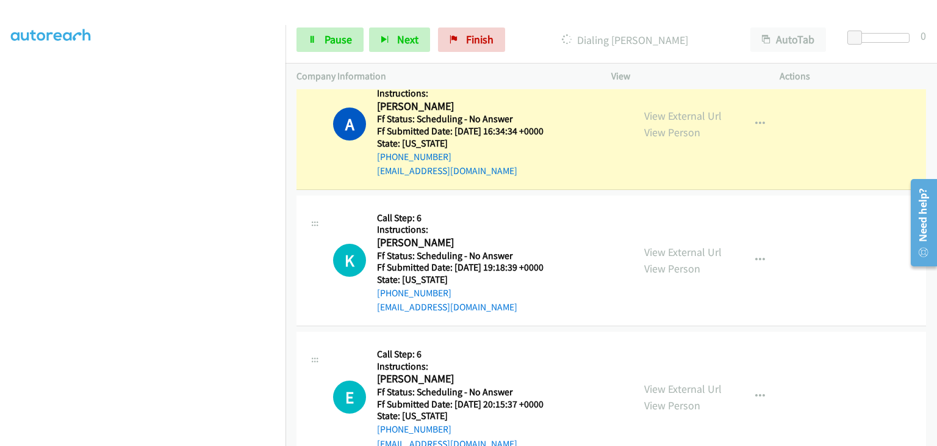
click at [162, 436] on section at bounding box center [143, 156] width 264 height 584
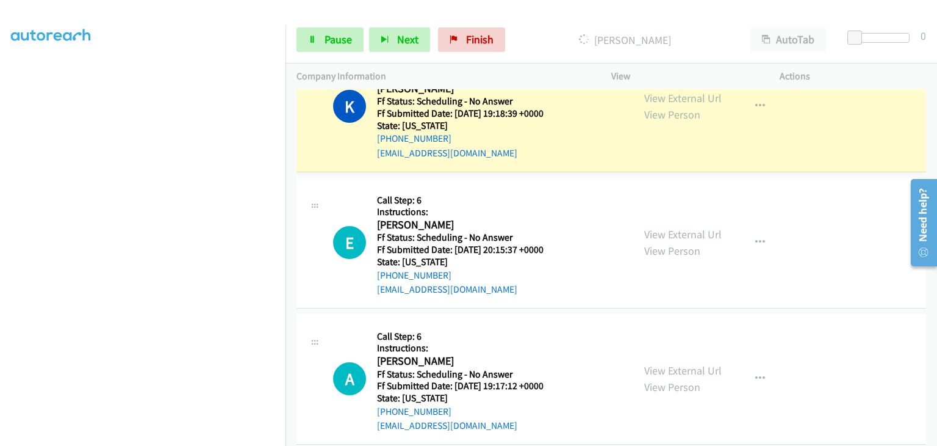
scroll to position [1638, 0]
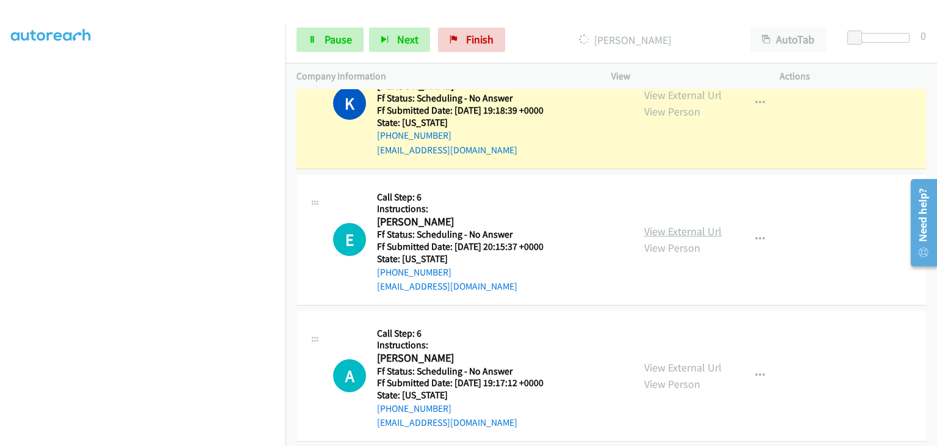
click at [663, 224] on link "View External Url" at bounding box center [683, 231] width 78 height 14
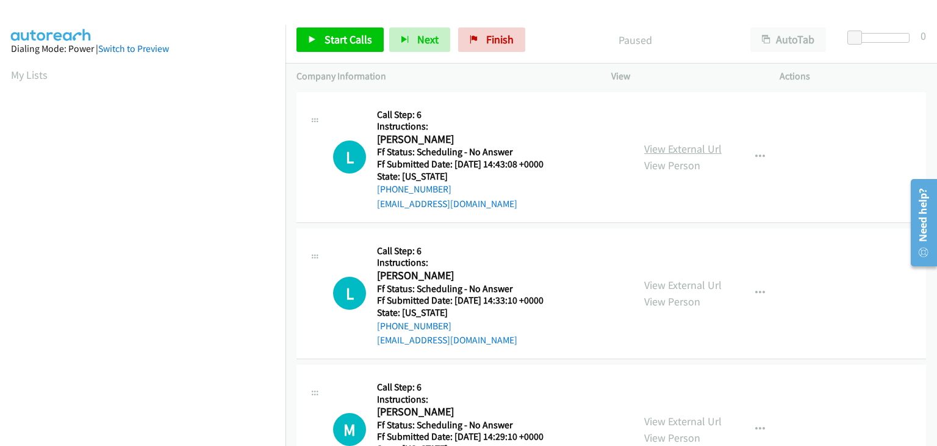
click at [673, 150] on link "View External Url" at bounding box center [683, 149] width 78 height 14
drag, startPoint x: 354, startPoint y: 40, endPoint x: 434, endPoint y: 45, distance: 80.1
click at [354, 40] on span "Start Calls" at bounding box center [349, 39] width 48 height 14
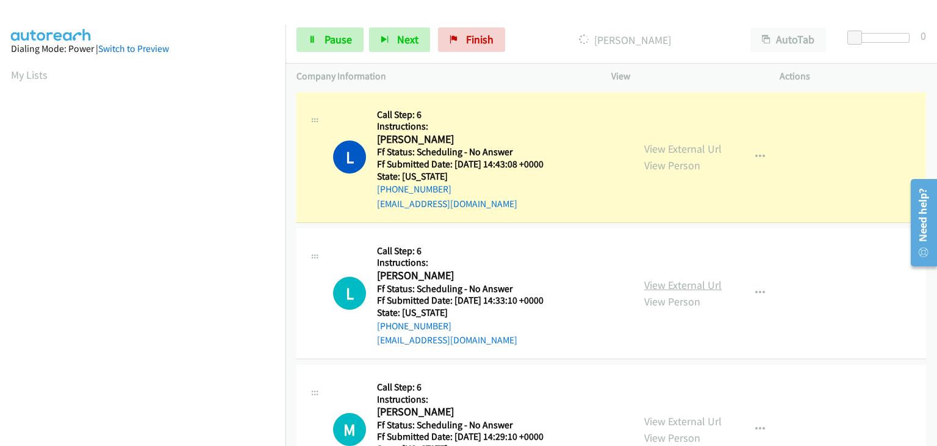
click at [703, 283] on link "View External Url" at bounding box center [683, 285] width 78 height 14
click at [680, 416] on link "View External Url" at bounding box center [683, 421] width 78 height 14
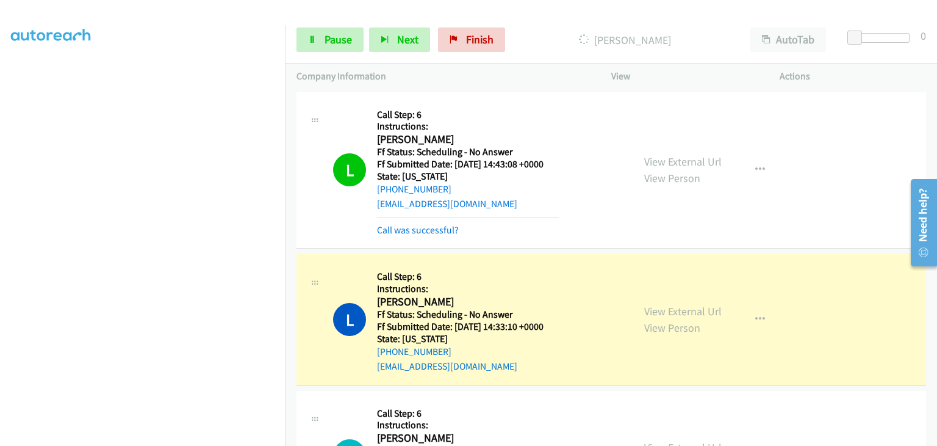
scroll to position [239, 0]
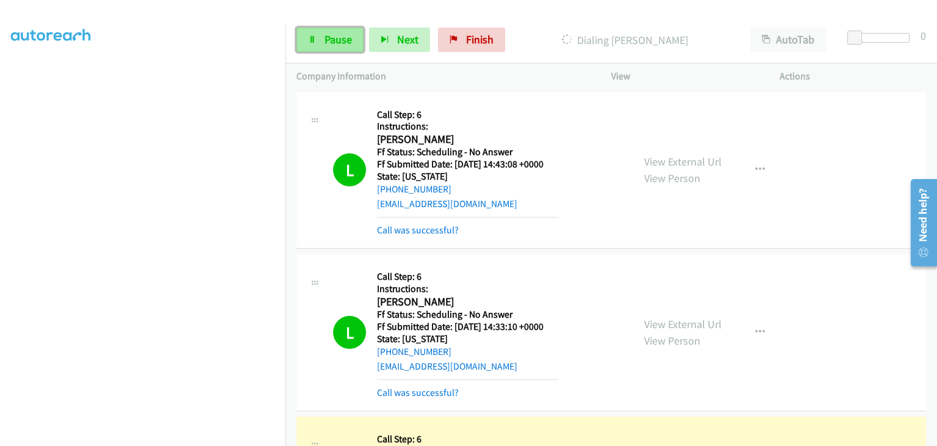
drag, startPoint x: 331, startPoint y: 35, endPoint x: 361, endPoint y: 49, distance: 32.5
click at [331, 35] on span "Pause" at bounding box center [338, 39] width 27 height 14
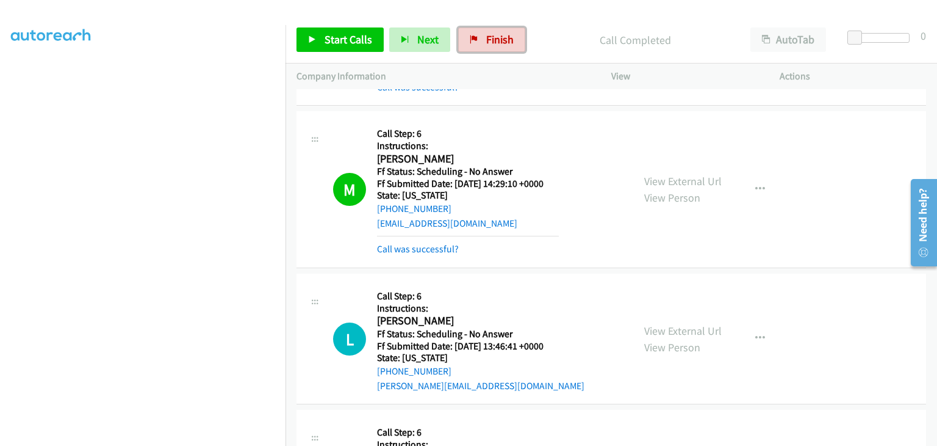
click at [497, 38] on span "Finish" at bounding box center [499, 39] width 27 height 14
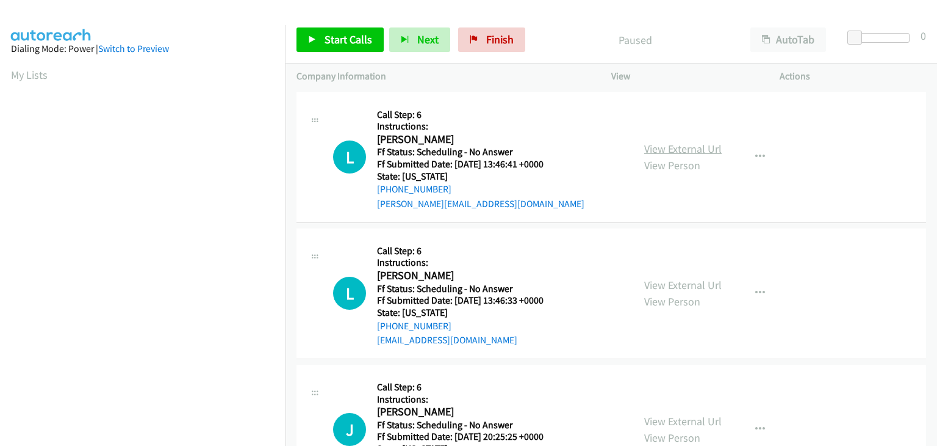
click at [658, 147] on link "View External Url" at bounding box center [683, 149] width 78 height 14
click at [680, 284] on link "View External Url" at bounding box center [683, 285] width 78 height 14
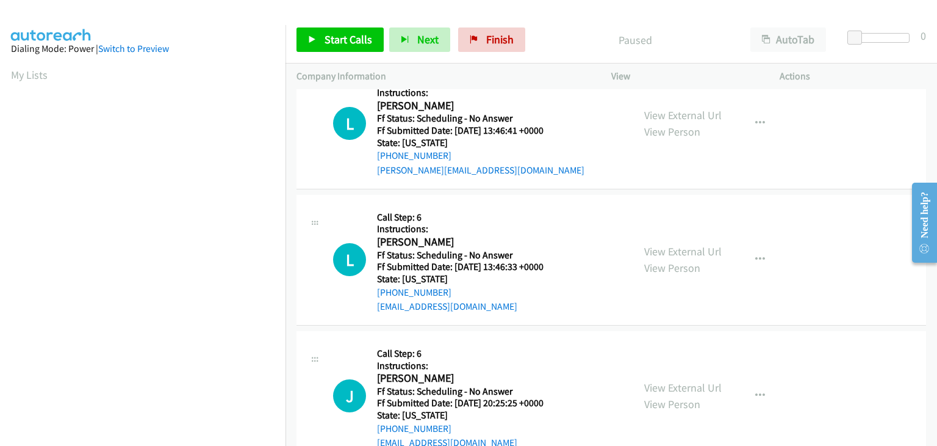
scroll to position [61, 0]
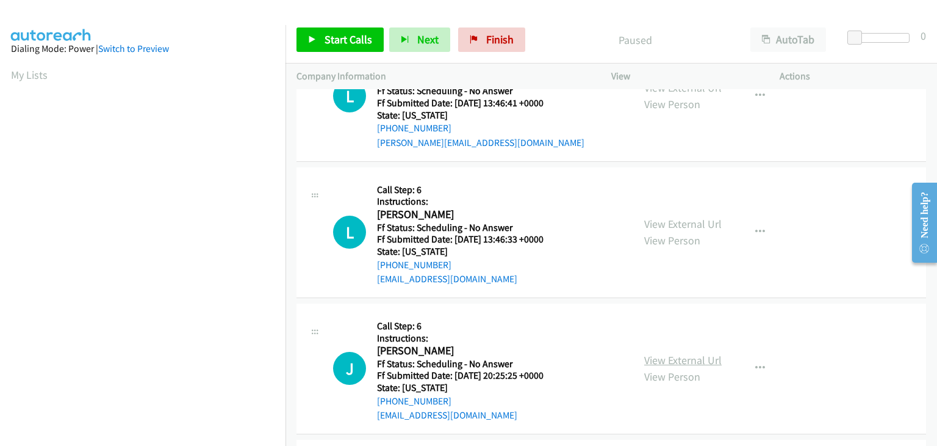
click at [693, 362] on link "View External Url" at bounding box center [683, 360] width 78 height 14
click at [328, 42] on span "Start Calls" at bounding box center [349, 39] width 48 height 14
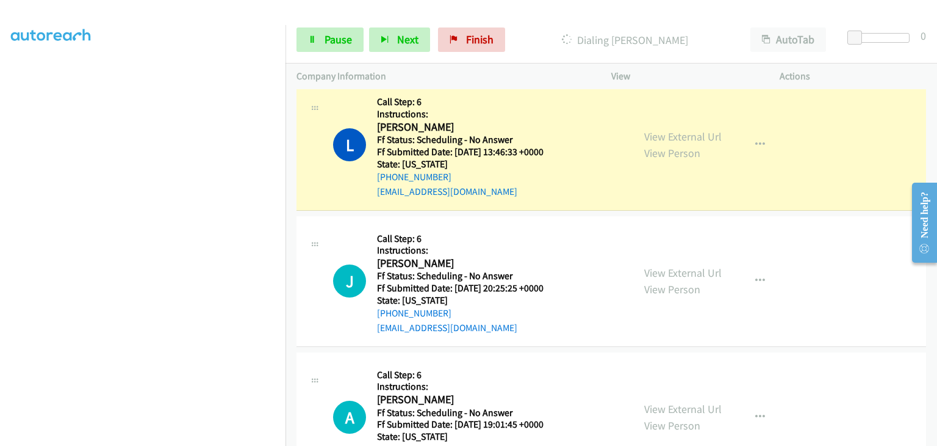
scroll to position [196, 0]
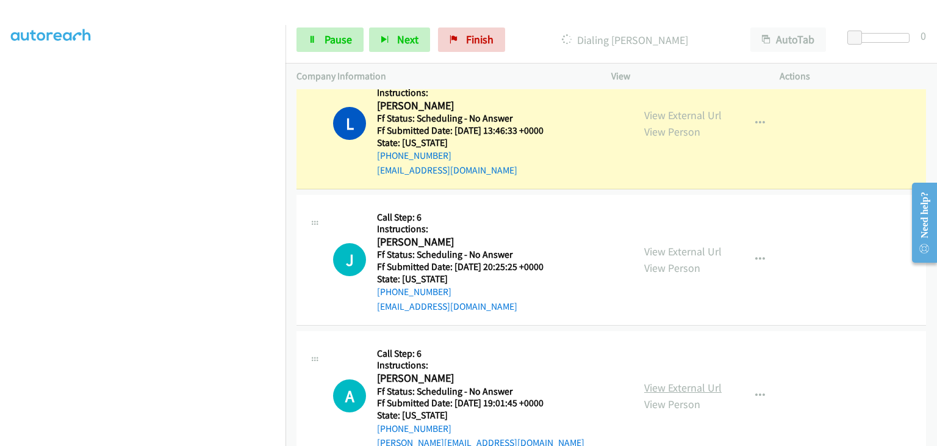
click at [690, 380] on link "View External Url" at bounding box center [683, 387] width 78 height 14
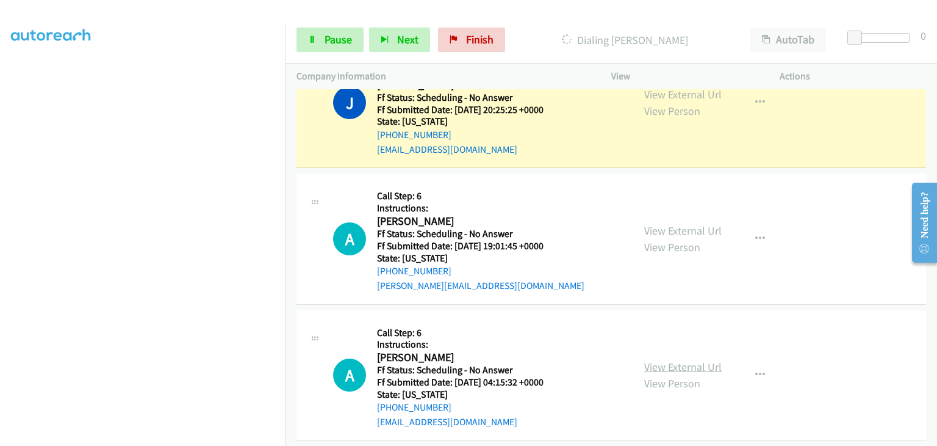
click at [660, 364] on link "View External Url" at bounding box center [683, 366] width 78 height 14
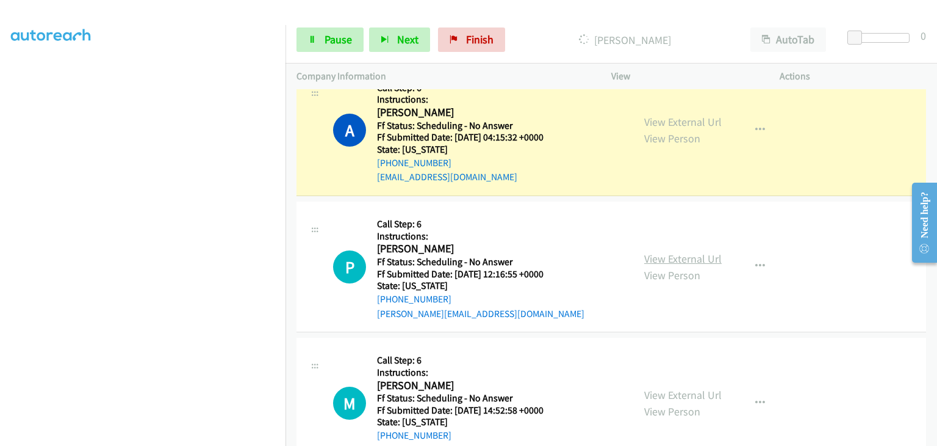
scroll to position [697, 0]
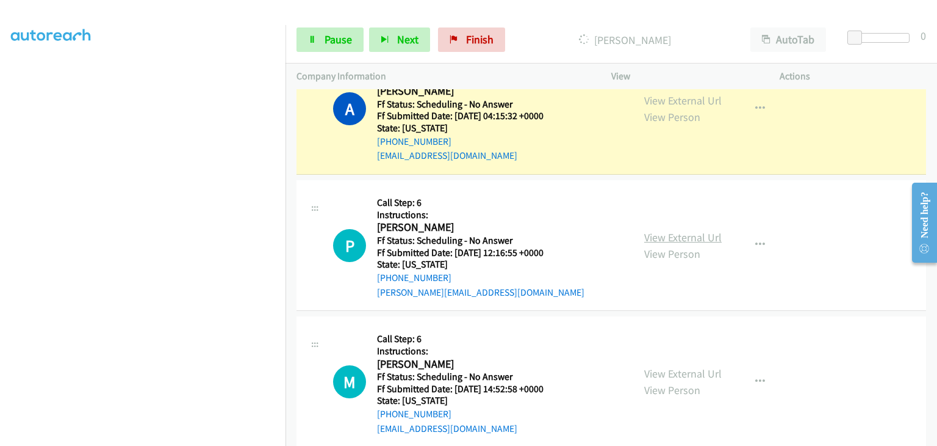
click at [657, 233] on link "View External Url" at bounding box center [683, 237] width 78 height 14
click at [707, 375] on link "View External Url" at bounding box center [683, 373] width 78 height 14
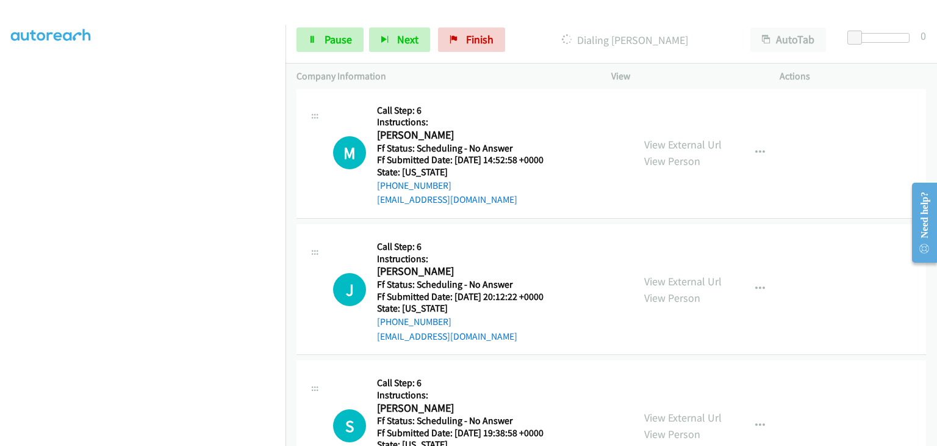
scroll to position [980, 0]
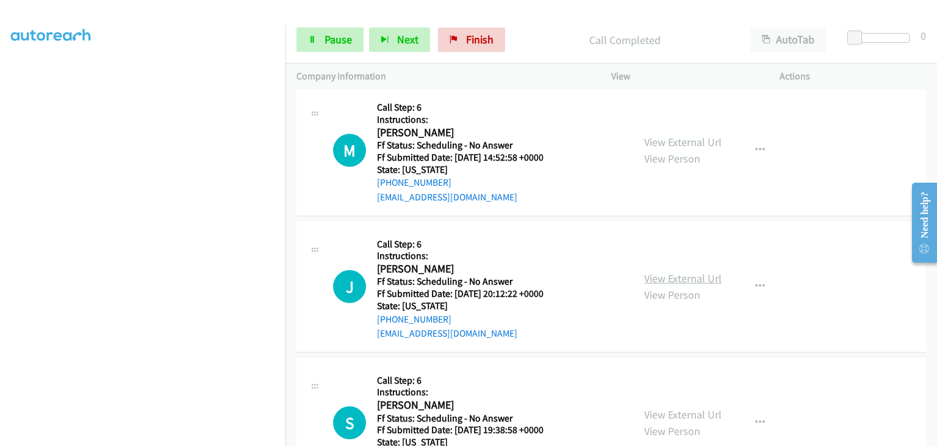
click at [677, 271] on link "View External Url" at bounding box center [683, 278] width 78 height 14
click at [672, 411] on link "View External Url" at bounding box center [683, 414] width 78 height 14
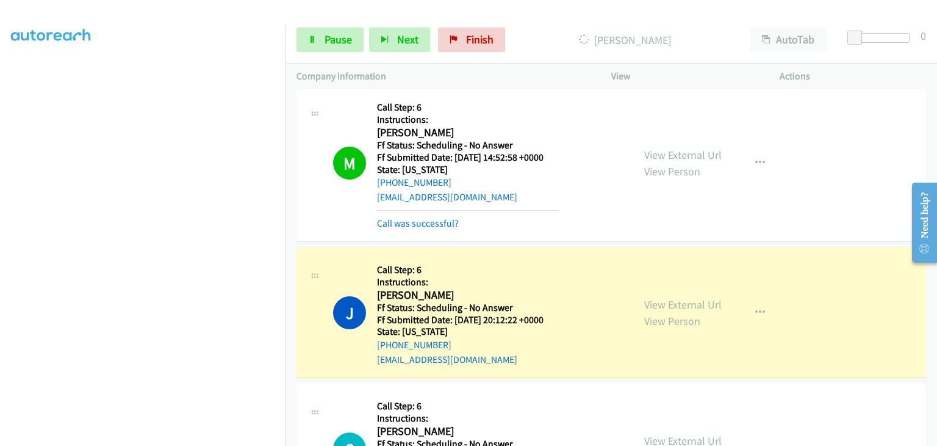
scroll to position [239, 0]
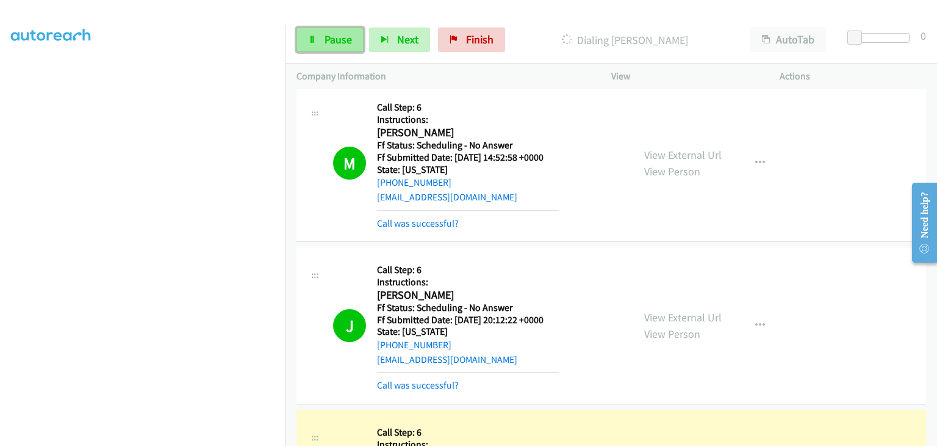
click at [345, 47] on link "Pause" at bounding box center [330, 39] width 67 height 24
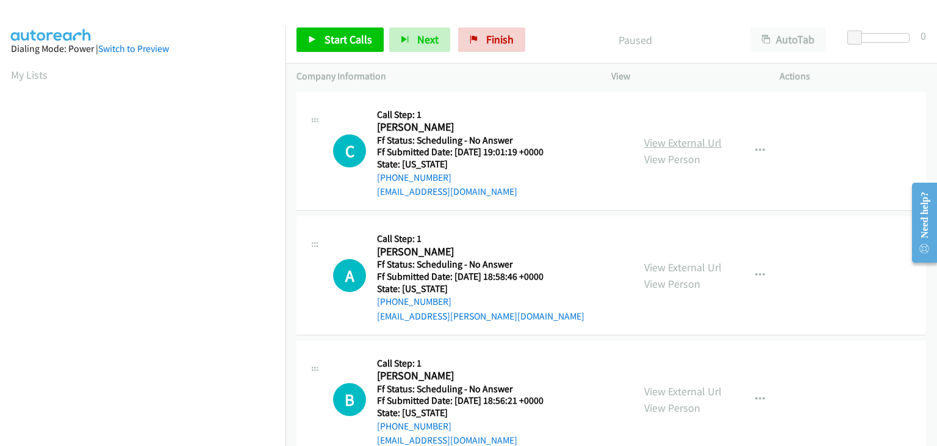
click at [696, 140] on link "View External Url" at bounding box center [683, 142] width 78 height 14
click at [322, 38] on link "Start Calls" at bounding box center [340, 39] width 87 height 24
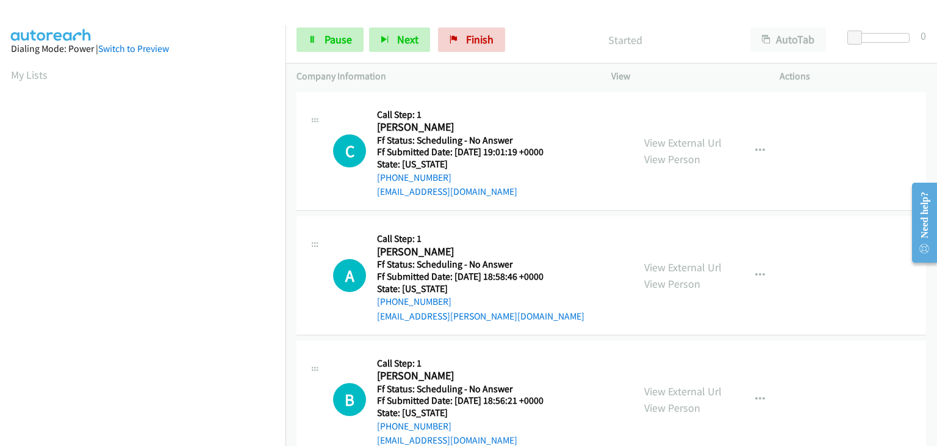
click at [648, 255] on div "View External Url View Person View External Url Email Schedule/Manage Callback …" at bounding box center [722, 275] width 179 height 96
click at [654, 261] on link "View External Url" at bounding box center [683, 267] width 78 height 14
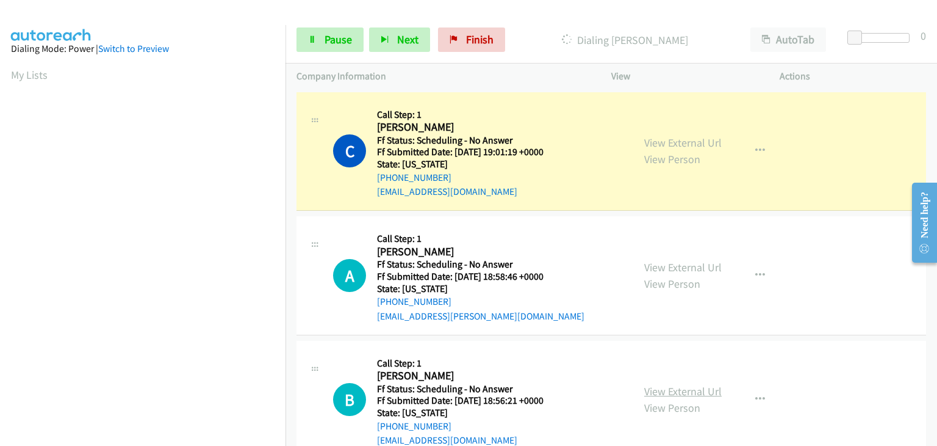
click at [647, 388] on link "View External Url" at bounding box center [683, 391] width 78 height 14
drag, startPoint x: 344, startPoint y: 38, endPoint x: 357, endPoint y: 38, distance: 13.4
click at [344, 38] on span "Pause" at bounding box center [338, 39] width 27 height 14
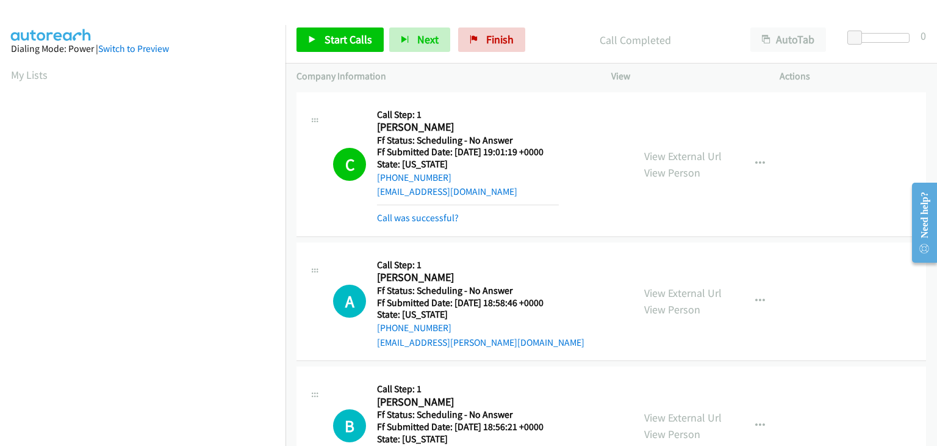
scroll to position [239, 0]
click at [440, 217] on link "Call was successful?" at bounding box center [418, 218] width 82 height 12
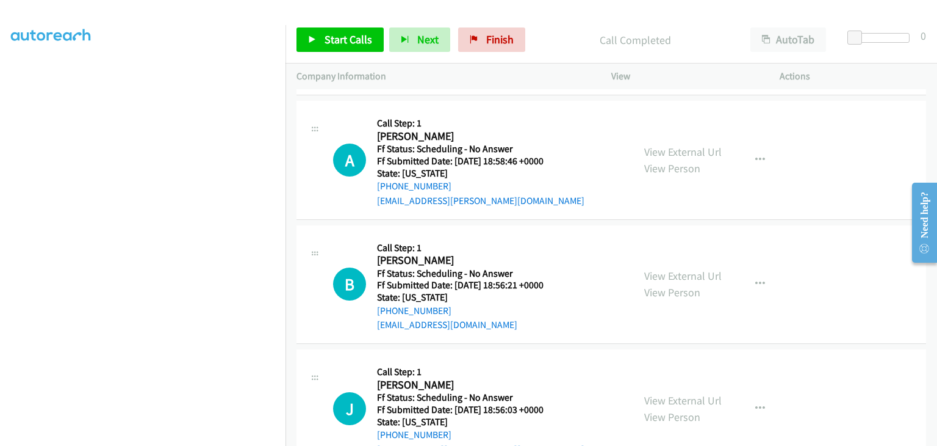
scroll to position [122, 0]
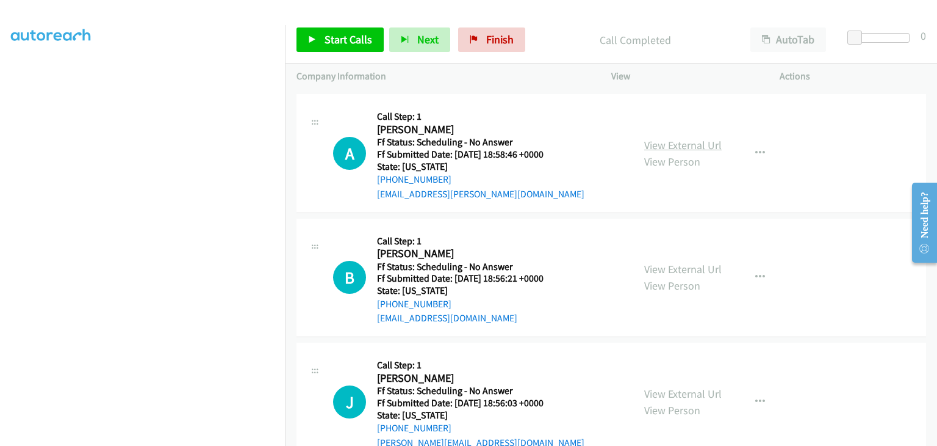
click at [681, 147] on link "View External Url" at bounding box center [683, 145] width 78 height 14
click at [655, 272] on link "View External Url" at bounding box center [683, 269] width 78 height 14
click at [679, 389] on link "View External Url" at bounding box center [683, 393] width 78 height 14
click at [365, 41] on span "Start Calls" at bounding box center [349, 39] width 48 height 14
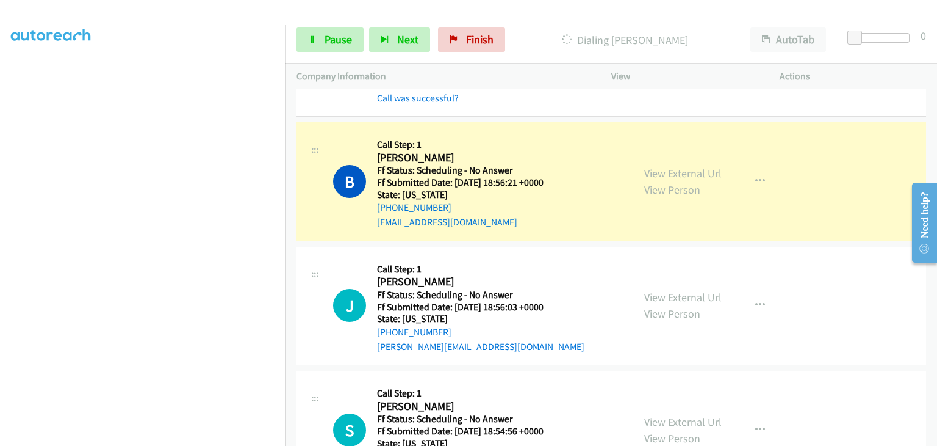
scroll to position [305, 0]
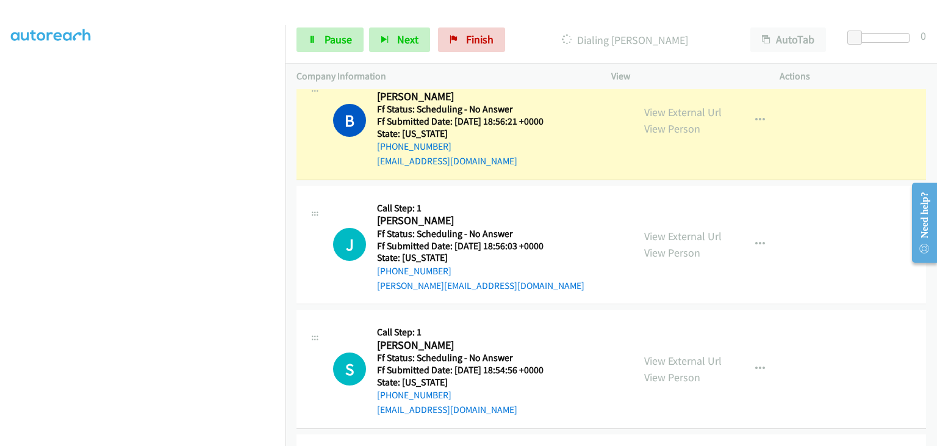
click at [683, 352] on div "View External Url View Person" at bounding box center [683, 368] width 78 height 33
click at [683, 355] on link "View External Url" at bounding box center [683, 360] width 78 height 14
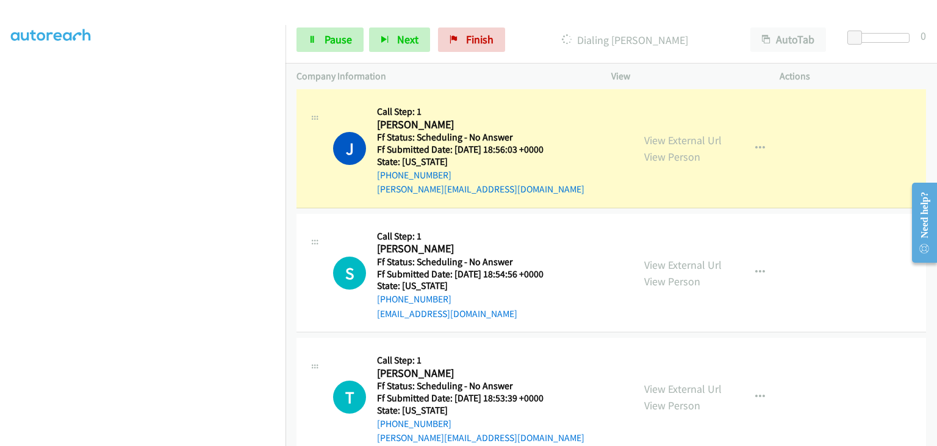
scroll to position [239, 0]
click at [679, 386] on link "View External Url" at bounding box center [683, 388] width 78 height 14
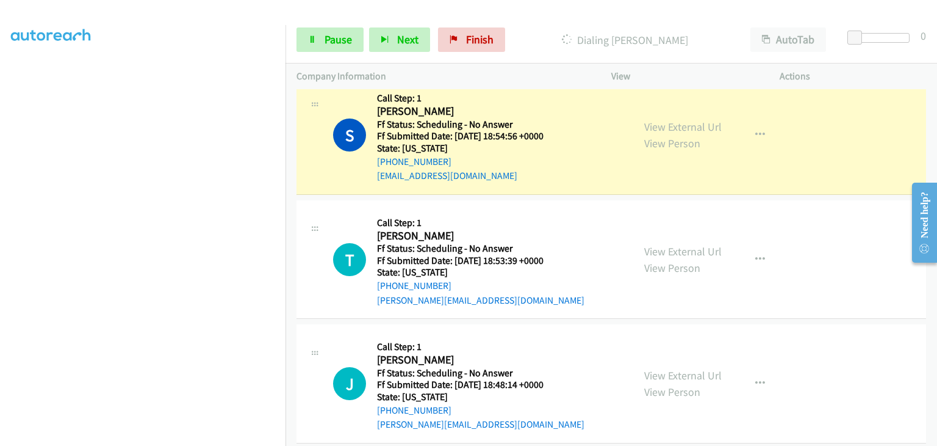
scroll to position [610, 0]
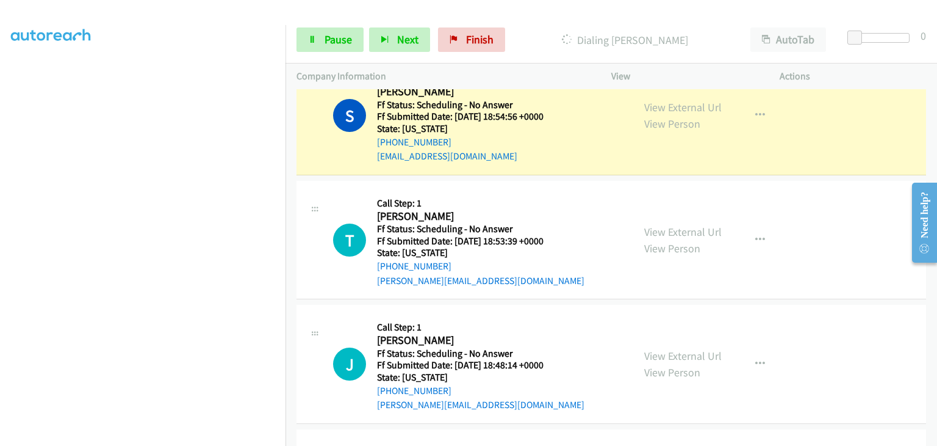
click at [669, 341] on div "View External Url View Person View External Url Email Schedule/Manage Callback …" at bounding box center [722, 364] width 179 height 96
click at [671, 351] on link "View External Url" at bounding box center [683, 355] width 78 height 14
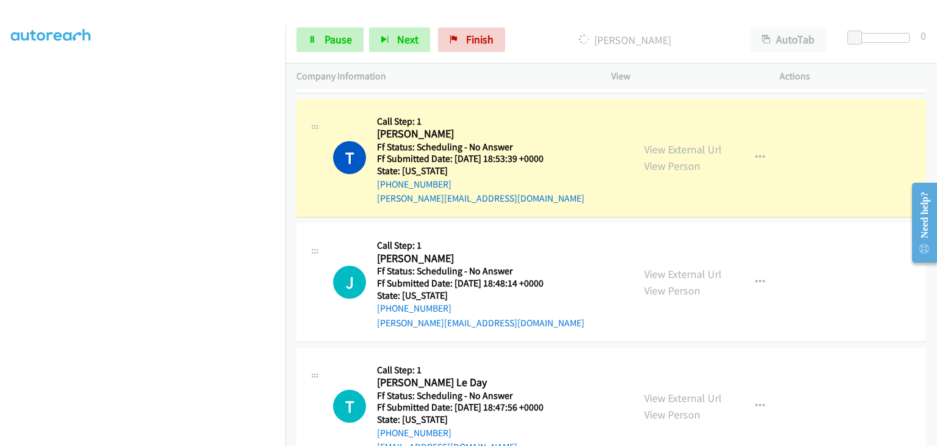
scroll to position [732, 0]
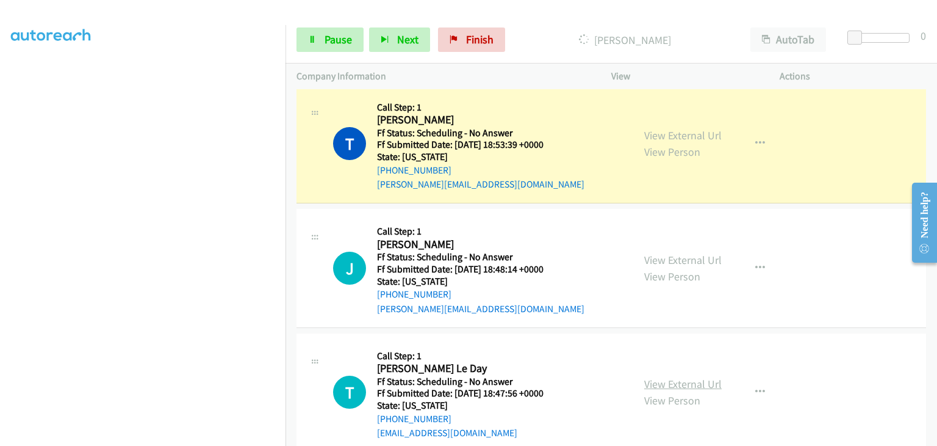
click at [657, 378] on link "View External Url" at bounding box center [683, 384] width 78 height 14
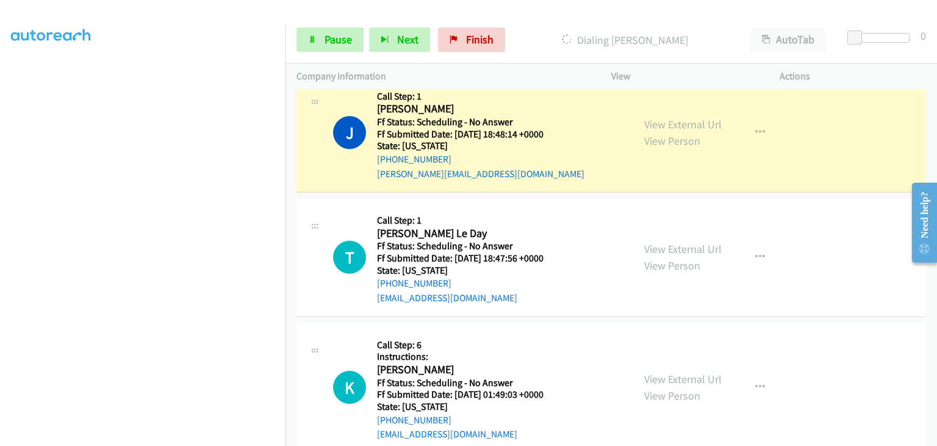
scroll to position [915, 0]
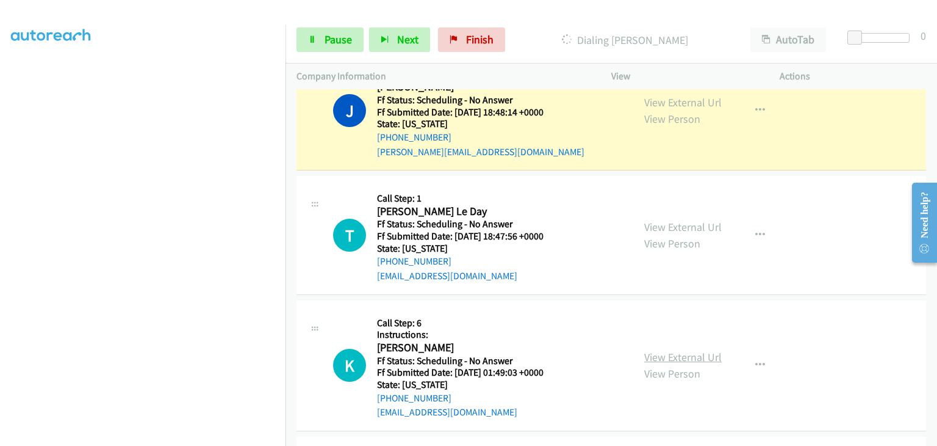
click at [681, 357] on link "View External Url" at bounding box center [683, 357] width 78 height 14
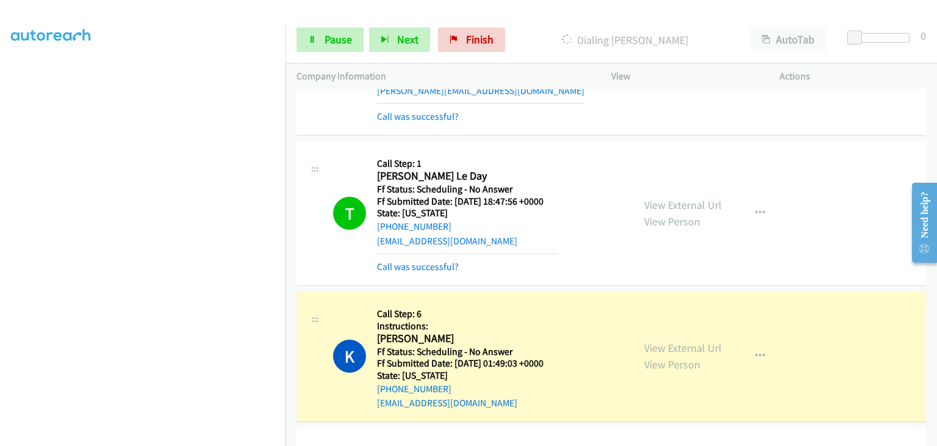
scroll to position [239, 0]
click at [317, 41] on link "Pause" at bounding box center [330, 39] width 67 height 24
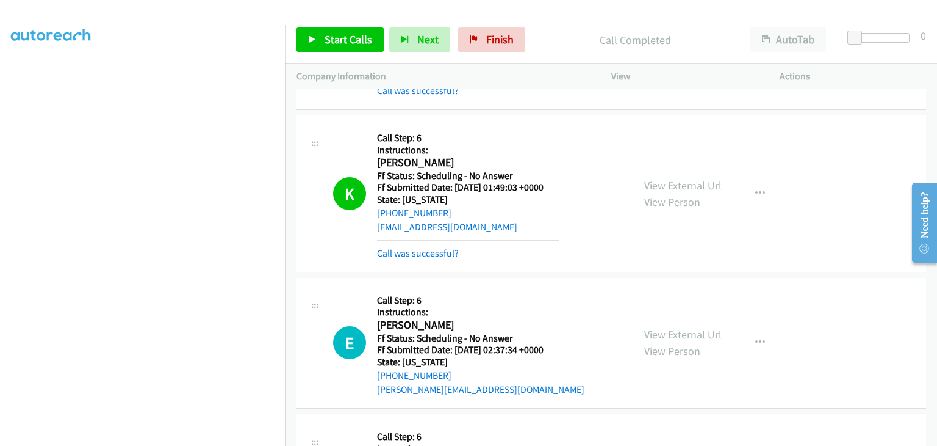
scroll to position [1160, 0]
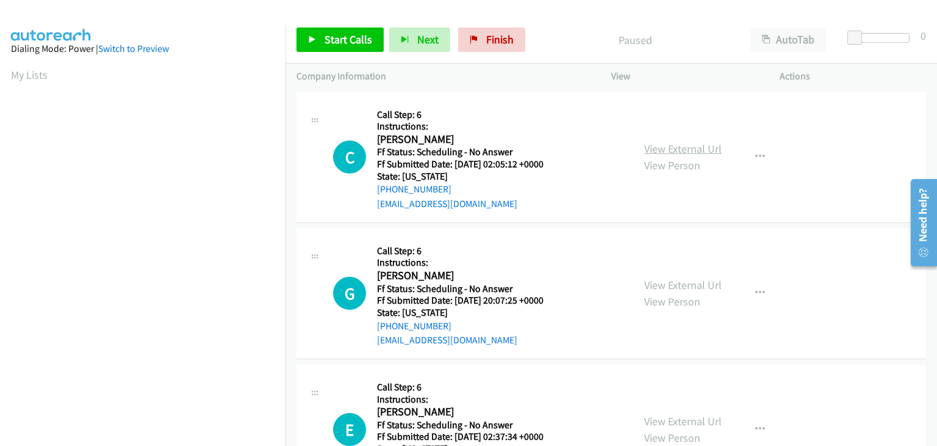
click at [663, 153] on link "View External Url" at bounding box center [683, 149] width 78 height 14
click at [366, 38] on span "Start Calls" at bounding box center [349, 39] width 48 height 14
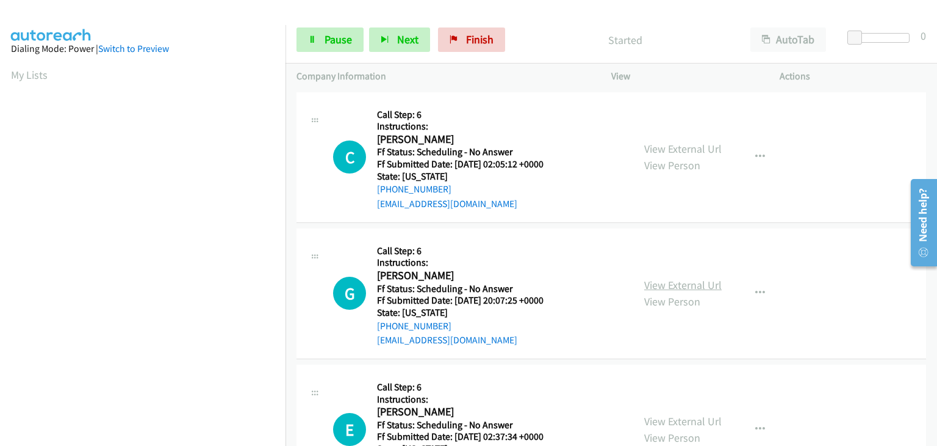
click at [696, 278] on link "View External Url" at bounding box center [683, 285] width 78 height 14
click at [701, 414] on link "View External Url" at bounding box center [683, 421] width 78 height 14
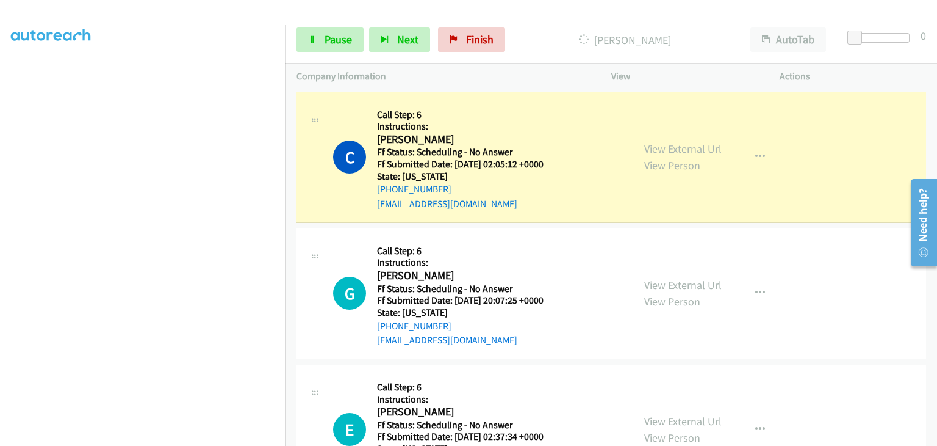
scroll to position [239, 0]
click at [321, 45] on link "Pause" at bounding box center [330, 39] width 67 height 24
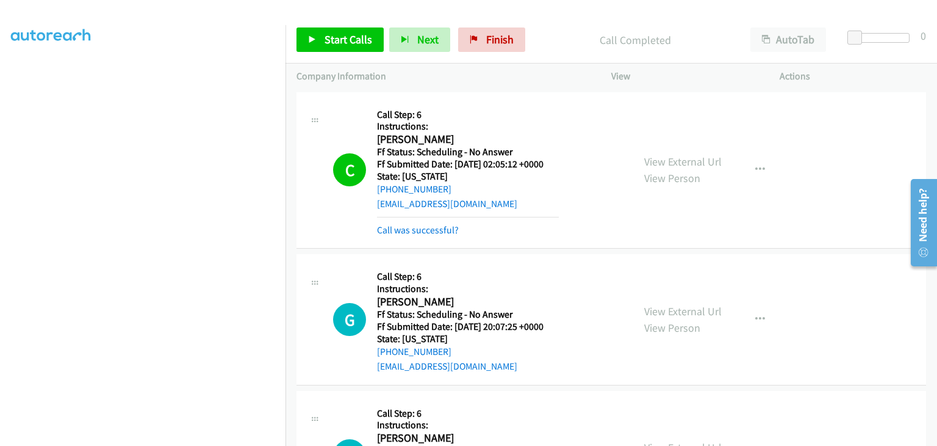
click at [449, 226] on link "Call was successful?" at bounding box center [418, 230] width 82 height 12
